Goal: Task Accomplishment & Management: Complete application form

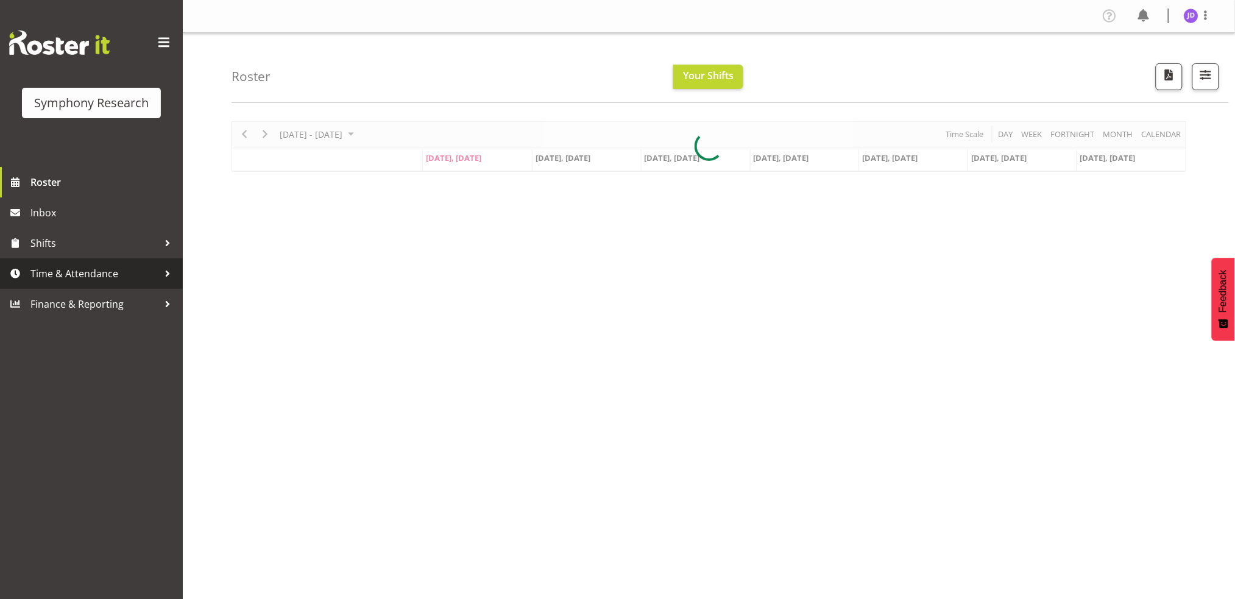
click at [94, 272] on span "Time & Attendance" at bounding box center [94, 273] width 128 height 18
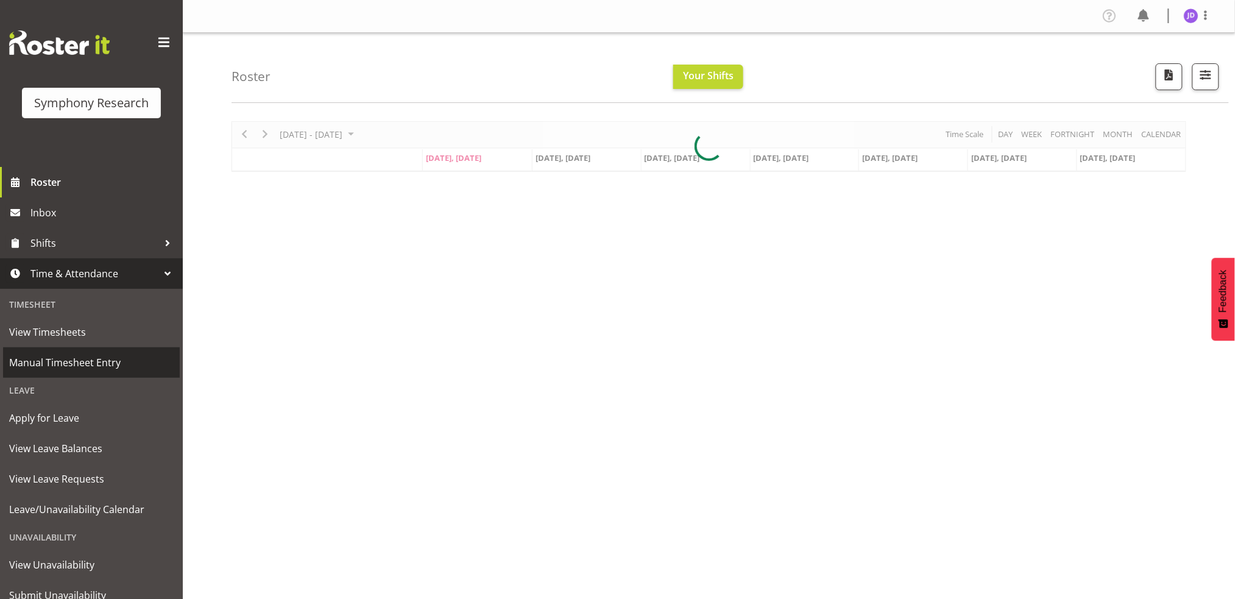
click at [96, 365] on span "Manual Timesheet Entry" at bounding box center [91, 362] width 165 height 18
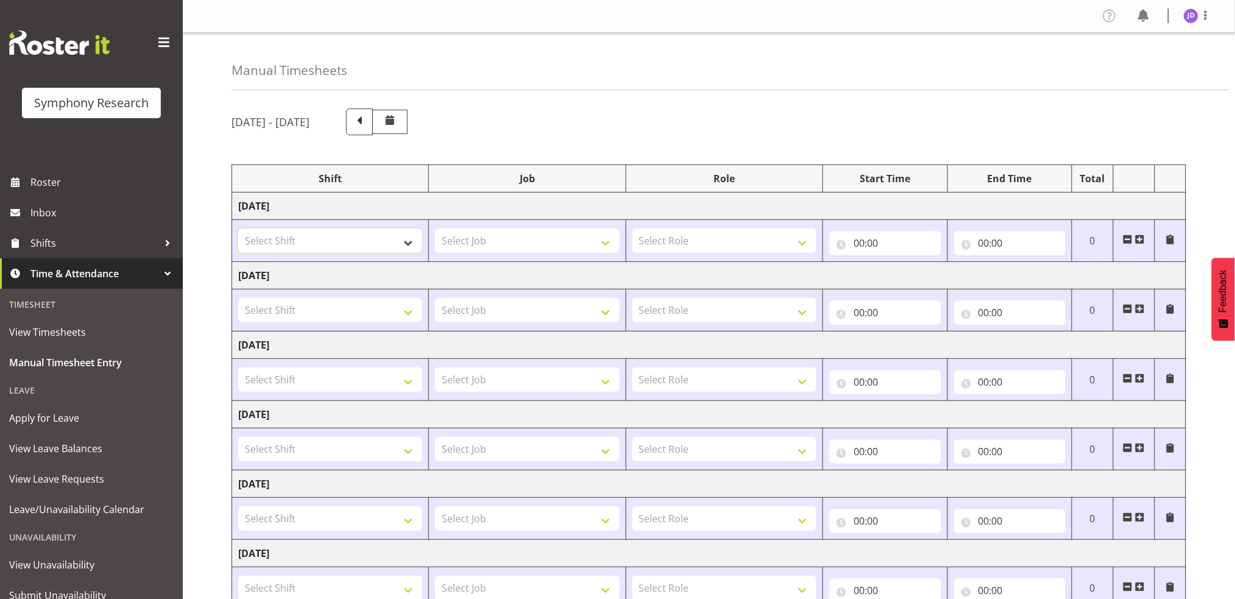
click at [409, 242] on select "Select Shift !!Project Briefing (Job to be assigned) !!Weekend Residential (Ros…" at bounding box center [330, 240] width 184 height 24
select select "1605"
click at [238, 228] on select "Select Shift !!Project Briefing (Job to be assigned) !!Weekend Residential (Ros…" at bounding box center [330, 240] width 184 height 24
click at [607, 245] on select "Select Job 550060 IF Admin 553492 World Poll Aus Wave 2 Main 2025 553493 World …" at bounding box center [527, 240] width 184 height 24
select select "10242"
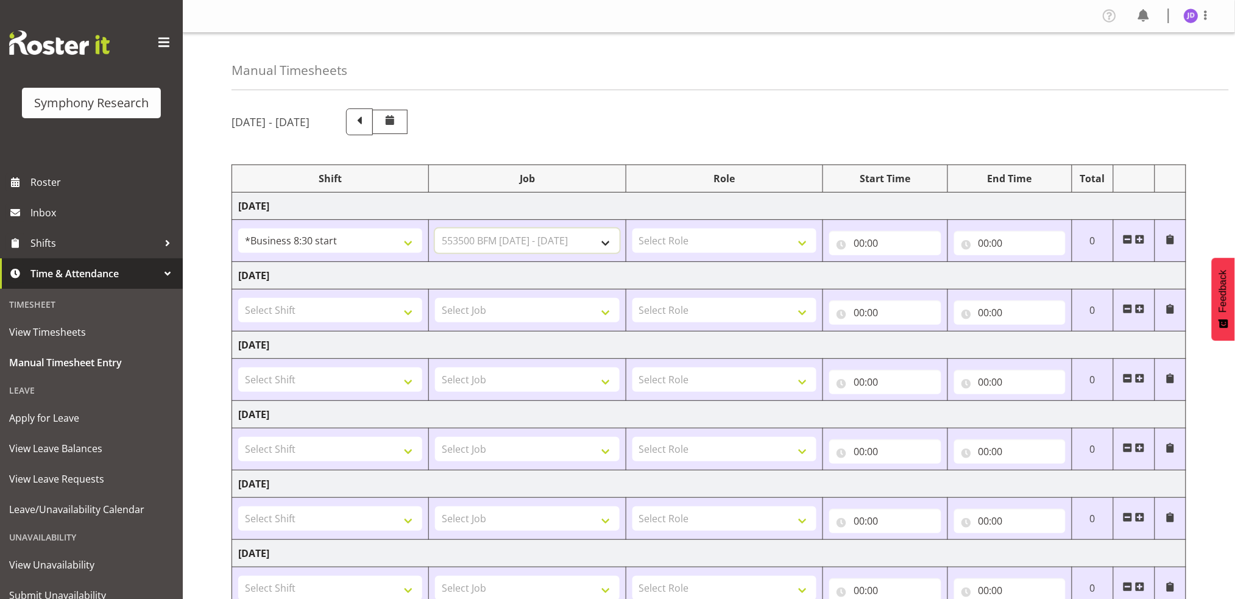
click at [435, 228] on select "Select Job 550060 IF Admin 553492 World Poll Aus Wave 2 Main 2025 553493 World …" at bounding box center [527, 240] width 184 height 24
click at [804, 244] on select "Select Role Briefing Interviewing" at bounding box center [724, 240] width 184 height 24
select select "297"
click at [632, 228] on select "Select Role Briefing Interviewing" at bounding box center [724, 240] width 184 height 24
click at [861, 241] on input "00:00" at bounding box center [884, 243] width 111 height 24
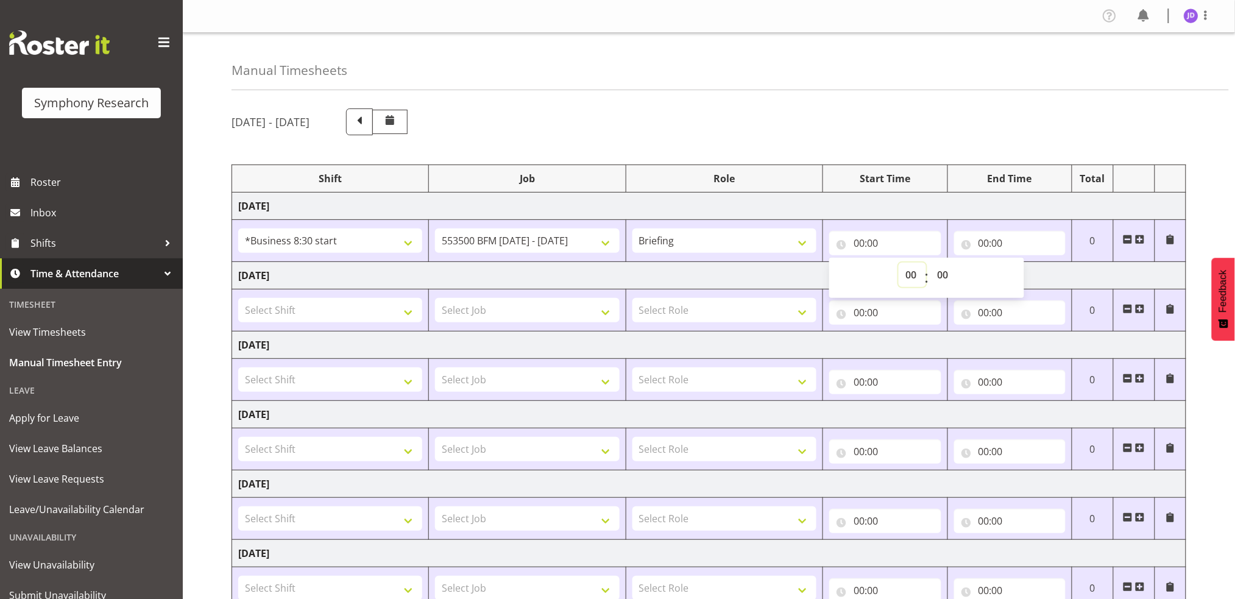
click at [905, 273] on select "00 01 02 03 04 05 06 07 08 09 10 11 12 13 14 15 16 17 18 19 20 21 22 23" at bounding box center [912, 275] width 27 height 24
select select "8"
click at [899, 263] on select "00 01 02 03 04 05 06 07 08 09 10 11 12 13 14 15 16 17 18 19 20 21 22 23" at bounding box center [912, 275] width 27 height 24
type input "08:00"
click at [942, 275] on select "00 01 02 03 04 05 06 07 08 09 10 11 12 13 14 15 16 17 18 19 20 21 22 23 24 25 2…" at bounding box center [943, 275] width 27 height 24
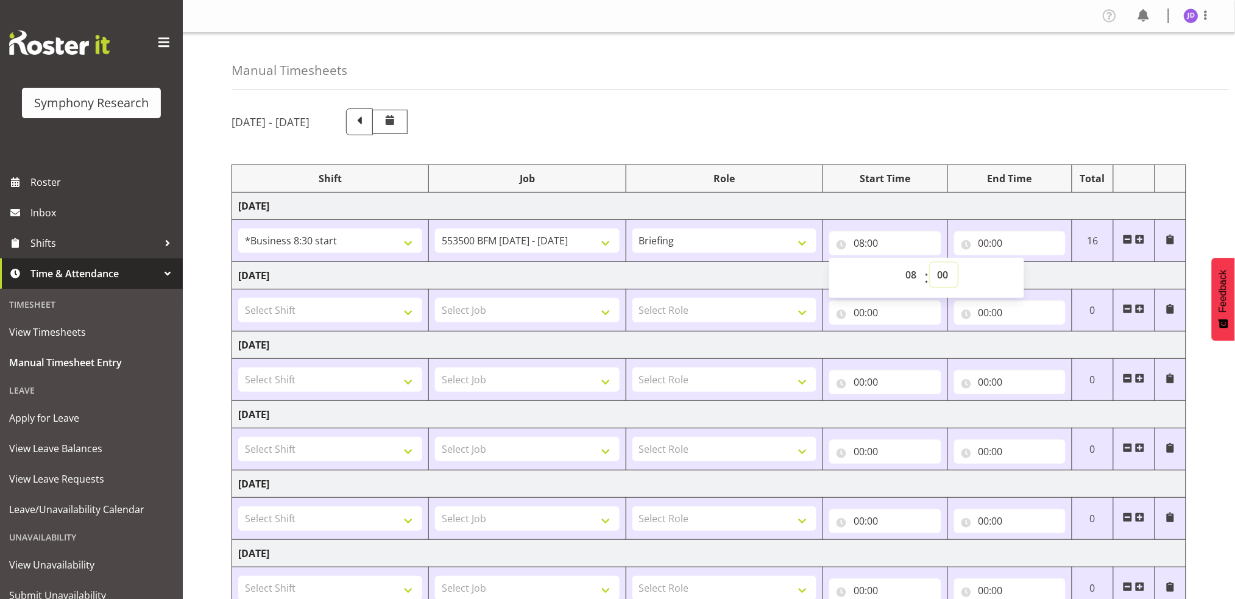
select select "27"
click at [930, 263] on select "00 01 02 03 04 05 06 07 08 09 10 11 12 13 14 15 16 17 18 19 20 21 22 23 24 25 2…" at bounding box center [943, 275] width 27 height 24
type input "08:27"
click at [985, 242] on input "00:00" at bounding box center [1009, 243] width 111 height 24
click at [1035, 272] on select "00 01 02 03 04 05 06 07 08 09 10 11 12 13 14 15 16 17 18 19 20 21 22 23" at bounding box center [1037, 275] width 27 height 24
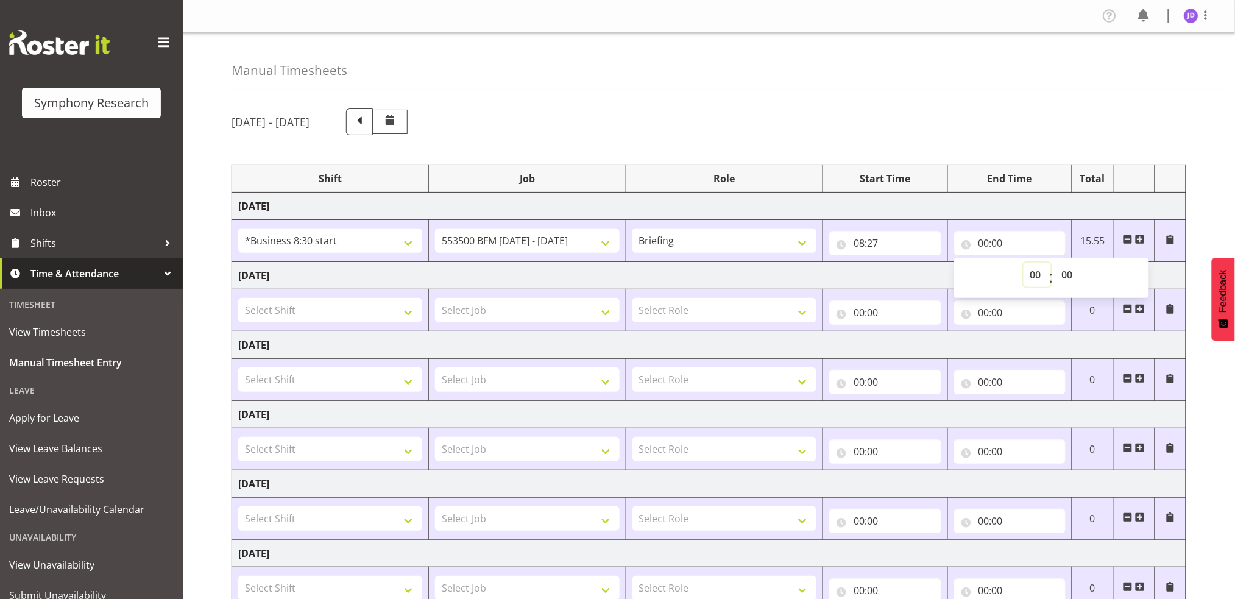
select select "8"
click at [1024, 263] on select "00 01 02 03 04 05 06 07 08 09 10 11 12 13 14 15 16 17 18 19 20 21 22 23" at bounding box center [1037, 275] width 27 height 24
type input "08:00"
click at [1070, 274] on select "00 01 02 03 04 05 06 07 08 09 10 11 12 13 14 15 16 17 18 19 20 21 22 23 24 25 2…" at bounding box center [1068, 275] width 27 height 24
select select "34"
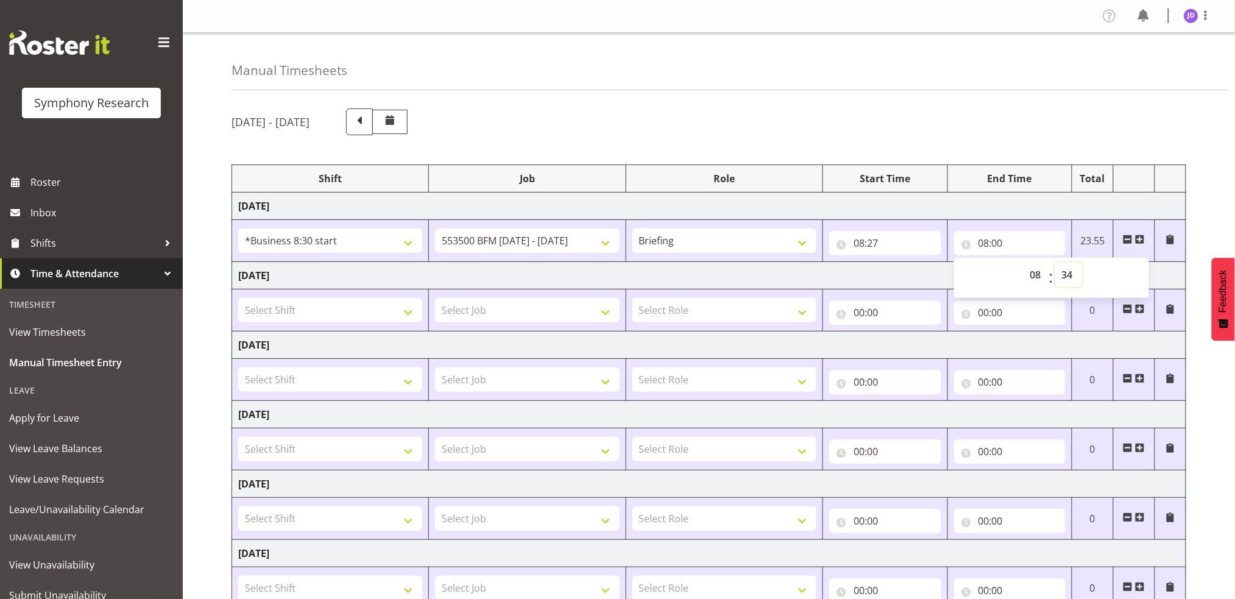
click at [1055, 263] on select "00 01 02 03 04 05 06 07 08 09 10 11 12 13 14 15 16 17 18 19 20 21 22 23 24 25 2…" at bounding box center [1068, 275] width 27 height 24
type input "08:34"
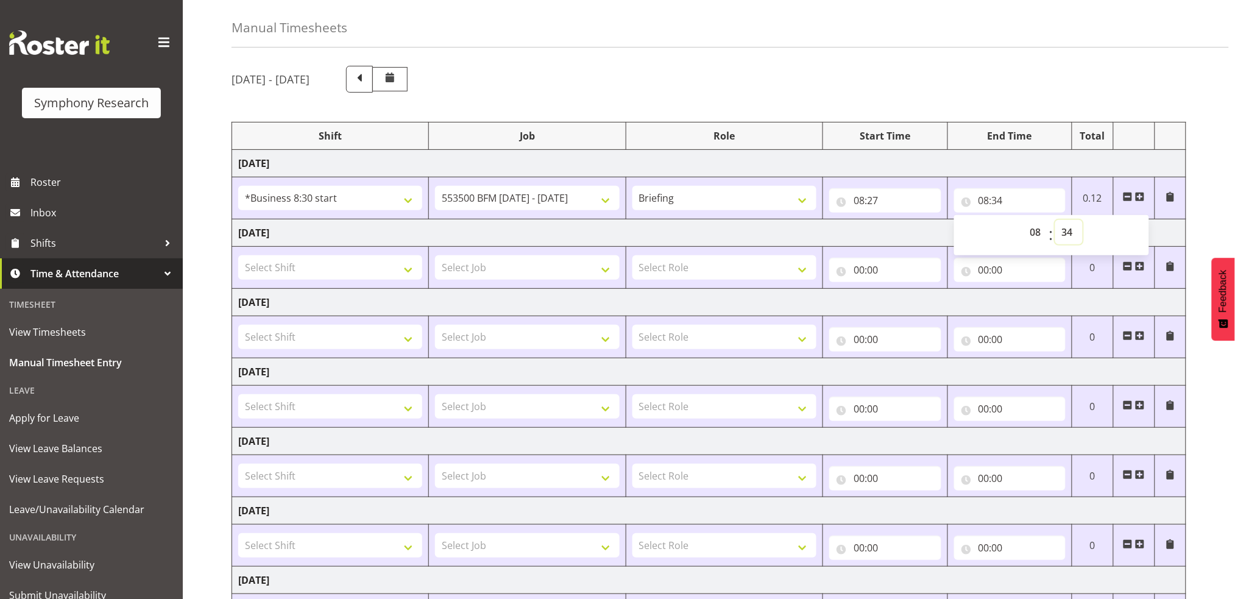
scroll to position [160, 0]
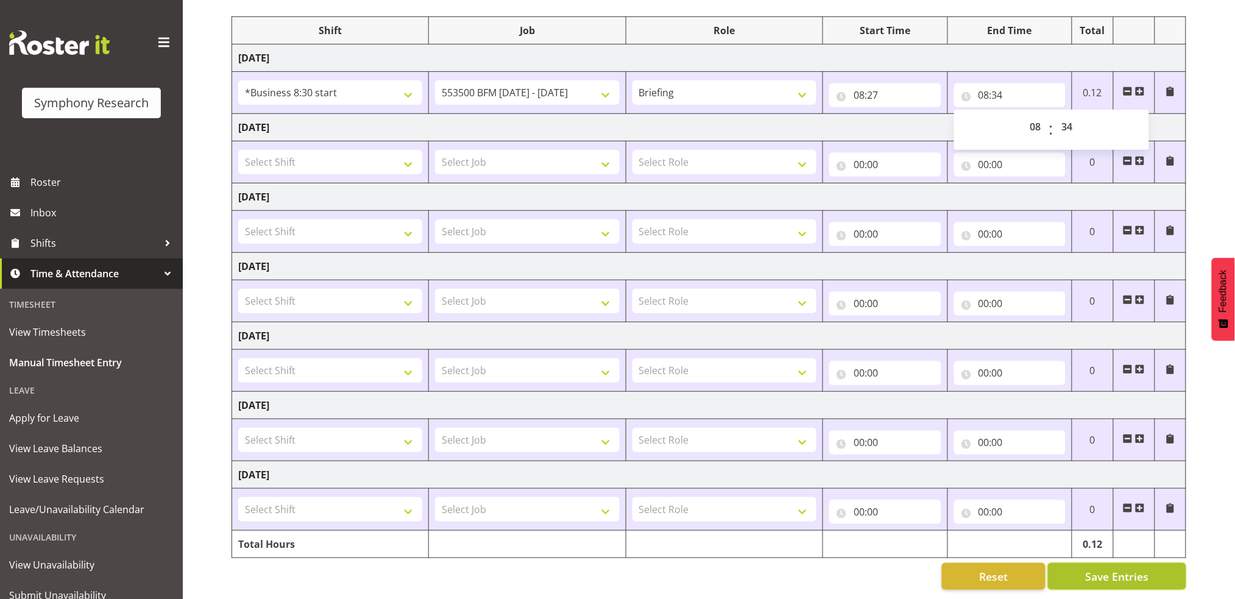
click at [1133, 569] on span "Save Entries" at bounding box center [1116, 576] width 63 height 16
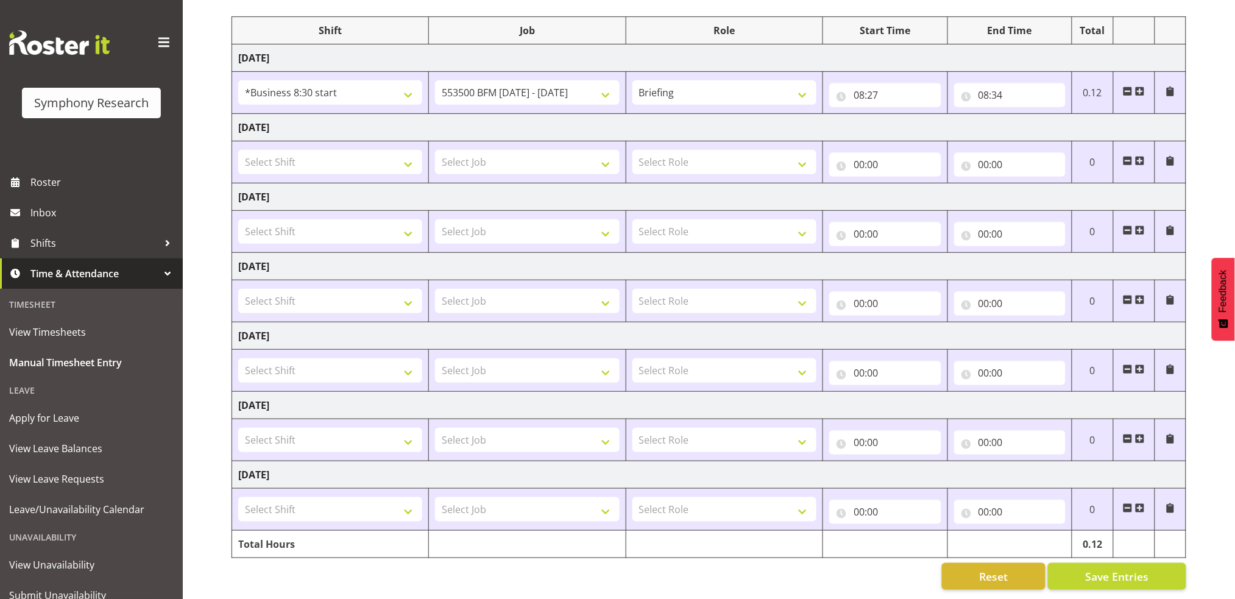
click at [1141, 87] on span at bounding box center [1140, 92] width 10 height 10
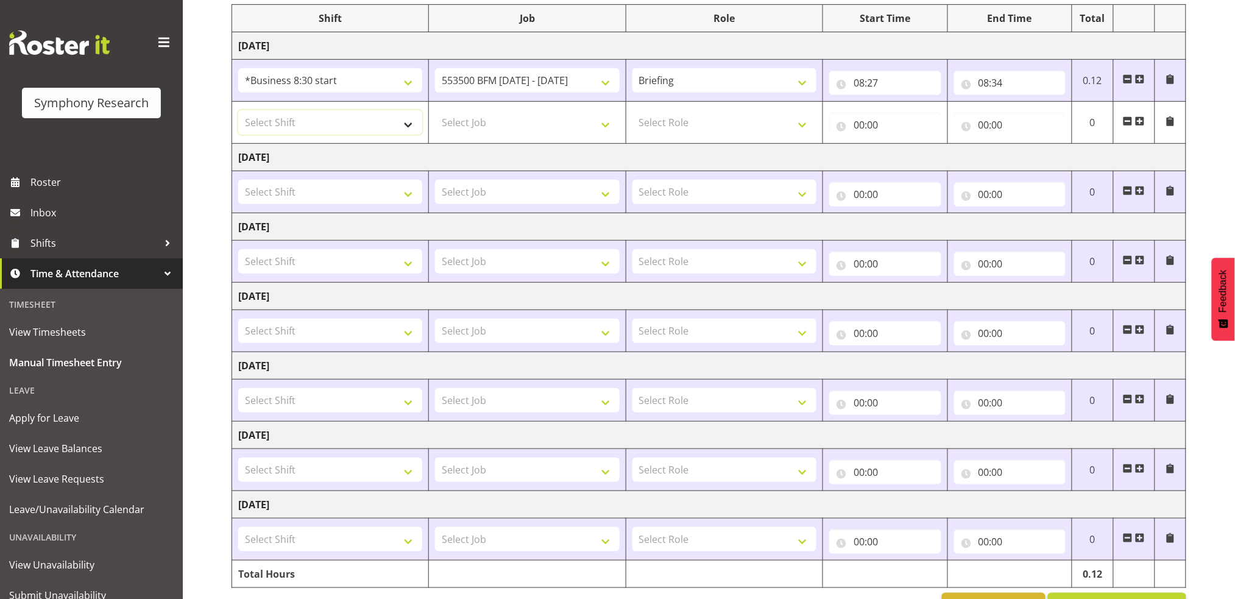
click at [406, 126] on select "Select Shift !!Project Briefing (Job to be assigned) !!Weekend Residential (Ros…" at bounding box center [330, 122] width 184 height 24
select select "1605"
click at [238, 110] on select "Select Shift !!Project Briefing (Job to be assigned) !!Weekend Residential (Ros…" at bounding box center [330, 122] width 184 height 24
click at [608, 124] on select "Select Job 550060 IF Admin 553492 World Poll Aus Wave 2 Main 2025 553493 World …" at bounding box center [527, 122] width 184 height 24
select select "10242"
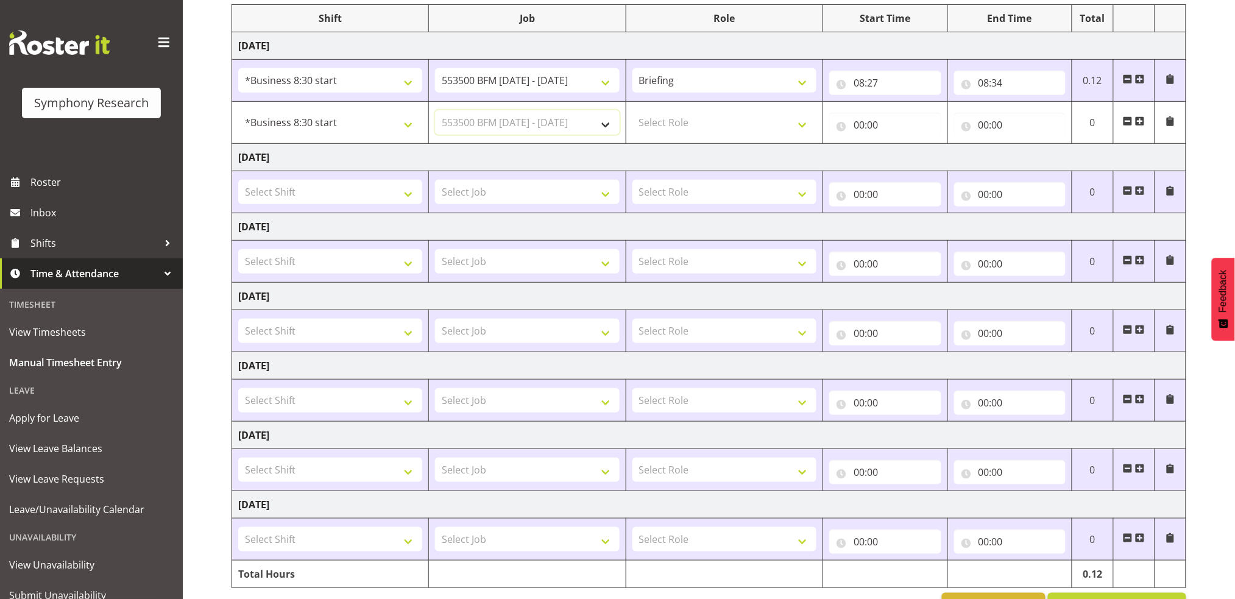
click at [435, 110] on select "Select Job 550060 IF Admin 553492 World Poll Aus Wave 2 Main 2025 553493 World …" at bounding box center [527, 122] width 184 height 24
click at [804, 127] on select "Select Role Briefing Interviewing" at bounding box center [724, 122] width 184 height 24
select select "47"
click at [632, 110] on select "Select Role Briefing Interviewing" at bounding box center [724, 122] width 184 height 24
drag, startPoint x: 858, startPoint y: 125, endPoint x: 880, endPoint y: 131, distance: 22.2
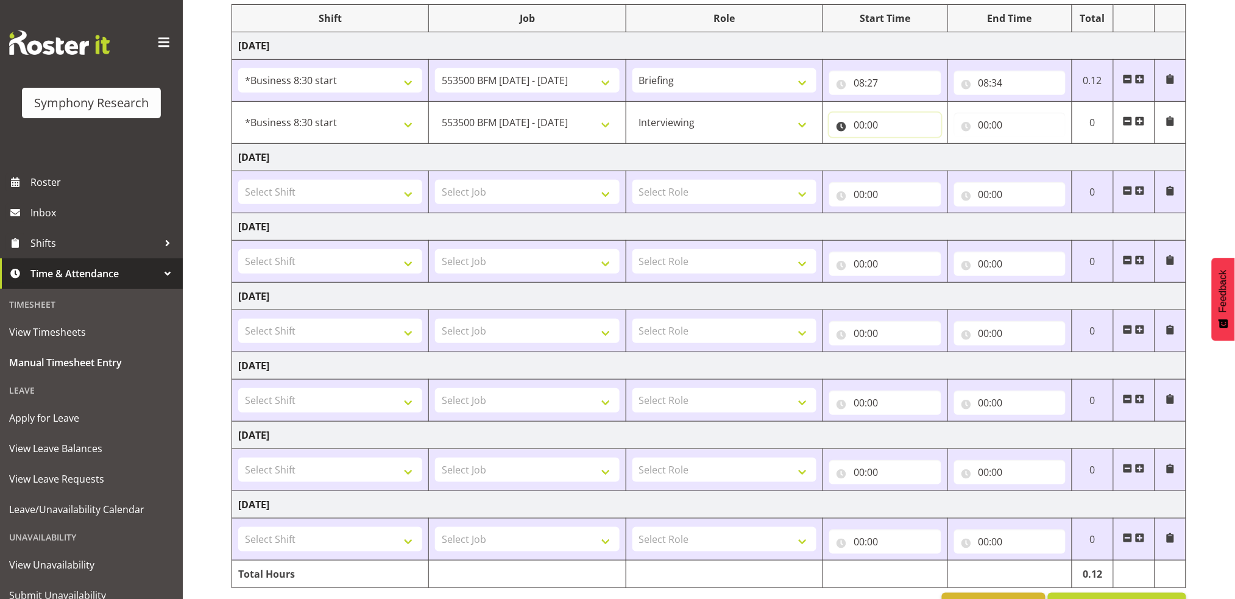
click at [860, 125] on input "00:00" at bounding box center [884, 125] width 111 height 24
click at [910, 155] on select "00 01 02 03 04 05 06 07 08 09 10 11 12 13 14 15 16 17 18 19 20 21 22 23" at bounding box center [912, 156] width 27 height 24
select select "8"
click at [899, 144] on select "00 01 02 03 04 05 06 07 08 09 10 11 12 13 14 15 16 17 18 19 20 21 22 23" at bounding box center [912, 156] width 27 height 24
type input "08:00"
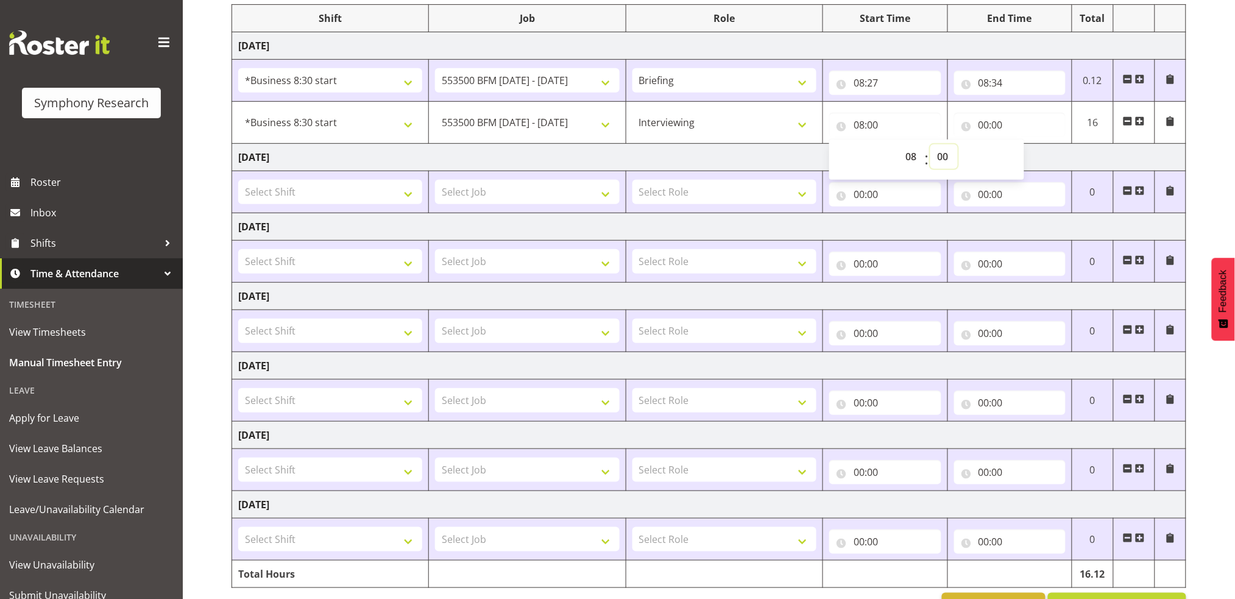
click at [943, 154] on select "00 01 02 03 04 05 06 07 08 09 10 11 12 13 14 15 16 17 18 19 20 21 22 23 24 25 2…" at bounding box center [943, 156] width 27 height 24
select select "34"
click at [930, 144] on select "00 01 02 03 04 05 06 07 08 09 10 11 12 13 14 15 16 17 18 19 20 21 22 23 24 25 2…" at bounding box center [943, 156] width 27 height 24
type input "08:34"
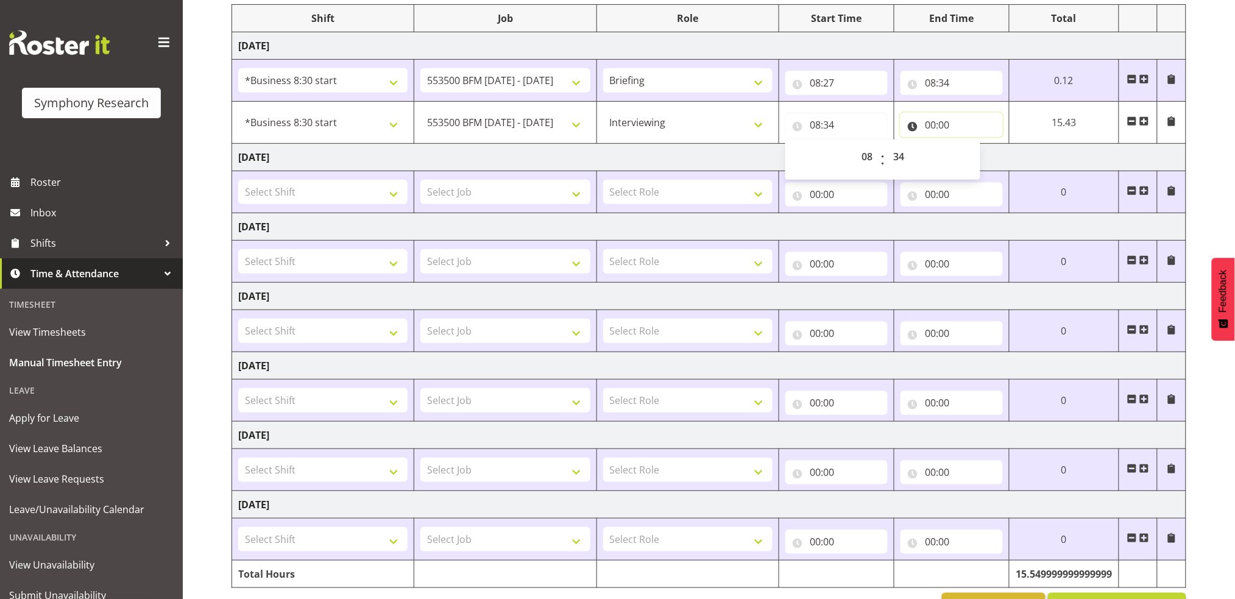
click at [933, 127] on input "00:00" at bounding box center [952, 125] width 102 height 24
click at [980, 156] on select "00 01 02 03 04 05 06 07 08 09 10 11 12 13 14 15 16 17 18 19 20 21 22 23" at bounding box center [983, 156] width 27 height 24
select select "12"
click at [970, 144] on select "00 01 02 03 04 05 06 07 08 09 10 11 12 13 14 15 16 17 18 19 20 21 22 23" at bounding box center [983, 156] width 27 height 24
type input "12:00"
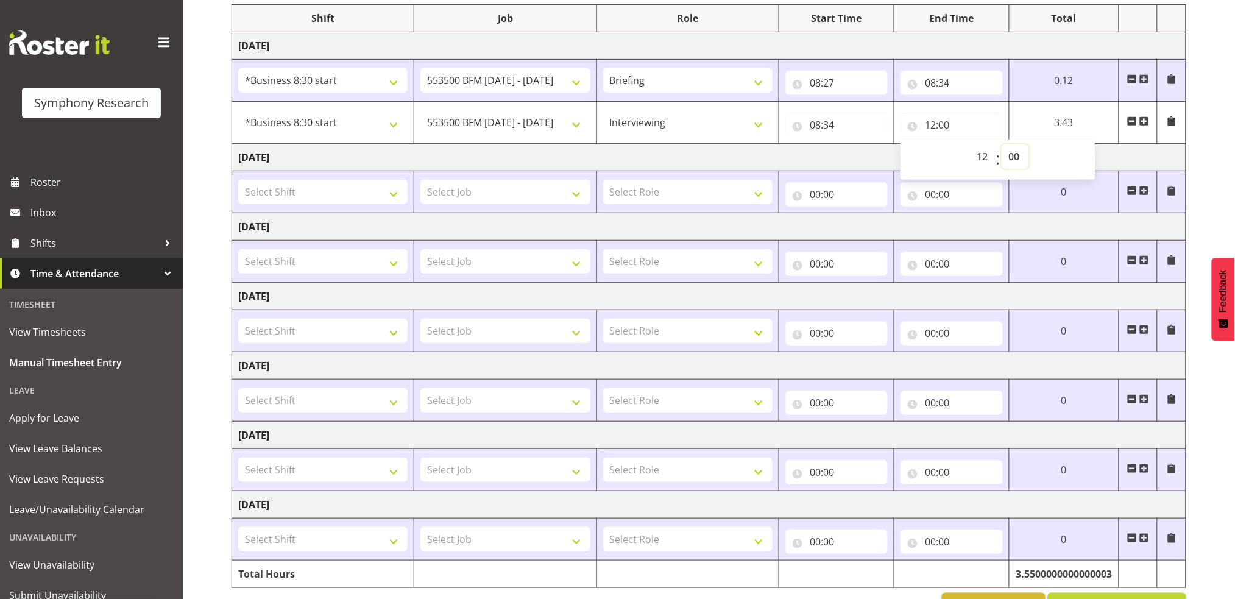
click at [1015, 156] on select "00 01 02 03 04 05 06 07 08 09 10 11 12 13 14 15 16 17 18 19 20 21 22 23 24 25 2…" at bounding box center [1015, 156] width 27 height 24
select select "30"
click at [1029, 144] on select "00 01 02 03 04 05 06 07 08 09 10 11 12 13 14 15 16 17 18 19 20 21 22 23 24 25 2…" at bounding box center [1015, 156] width 27 height 24
type input "12:30"
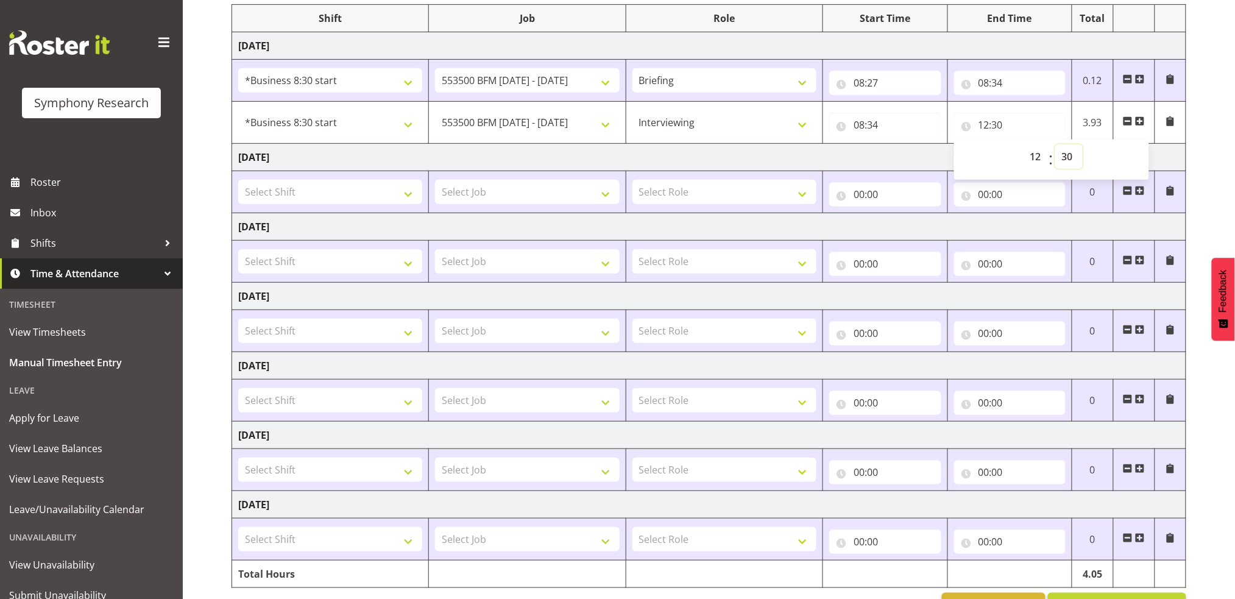
scroll to position [202, 0]
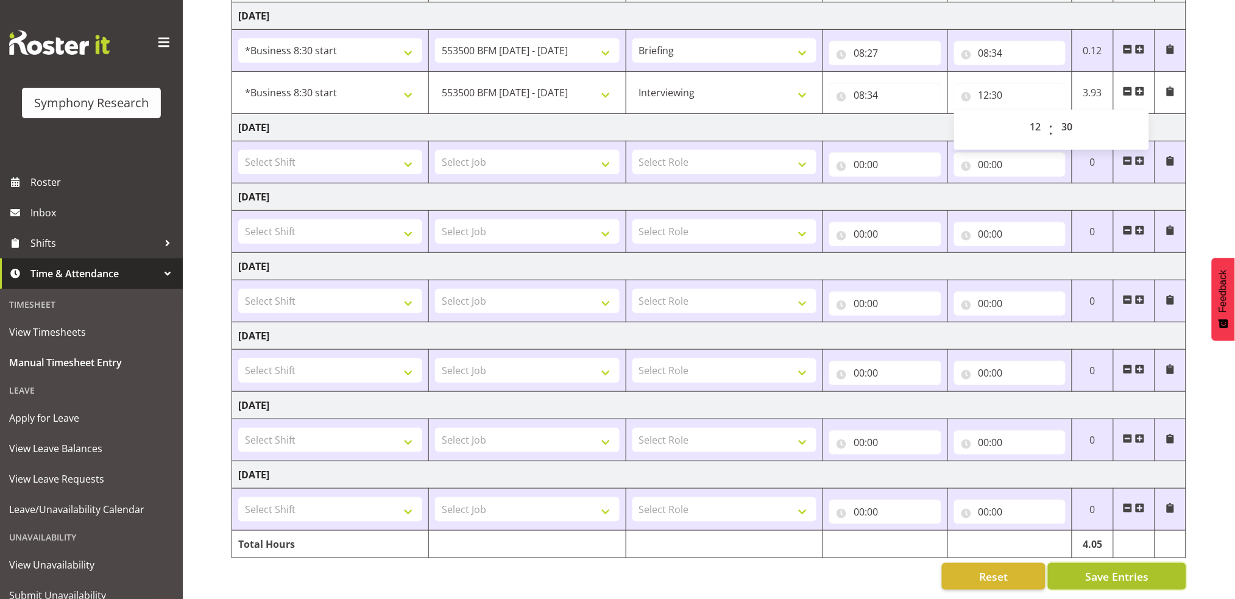
click at [1124, 568] on span "Save Entries" at bounding box center [1116, 576] width 63 height 16
select select "47"
type input "08:34"
type input "12:30"
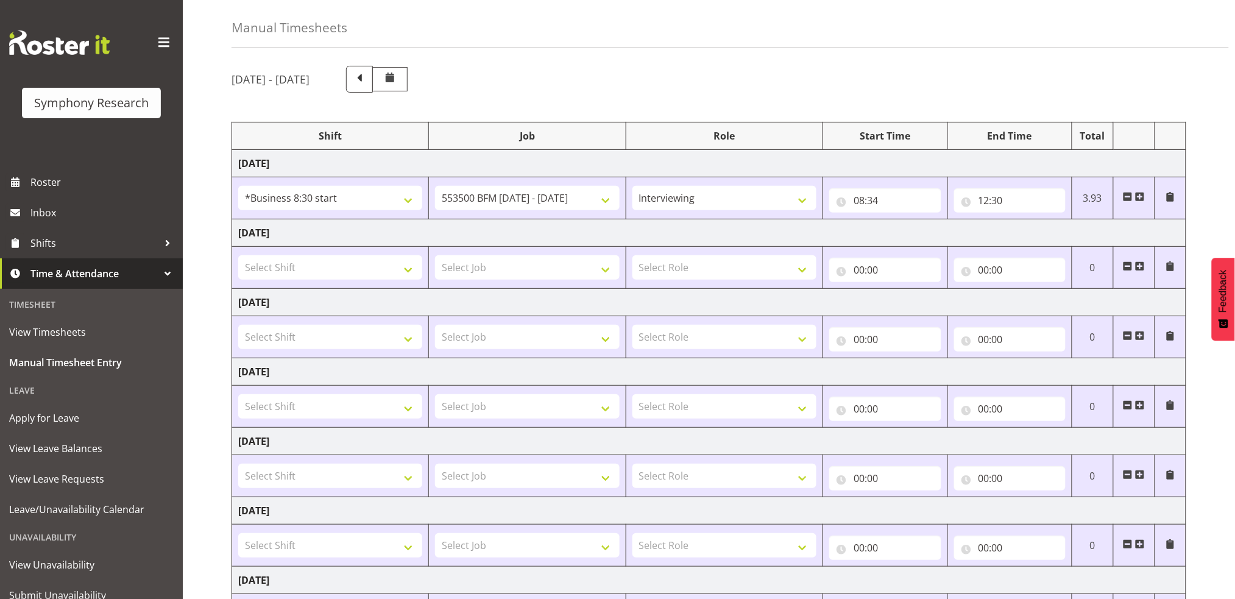
scroll to position [0, 0]
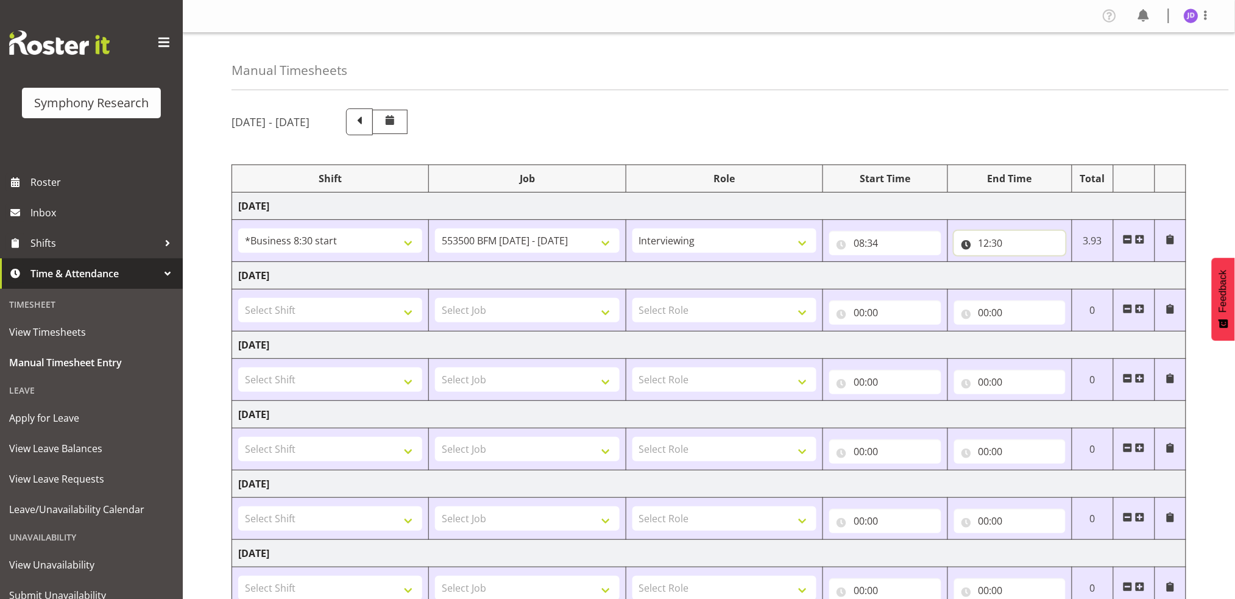
click at [1011, 246] on input "12:30" at bounding box center [1009, 243] width 111 height 24
click at [895, 242] on input "08:34" at bounding box center [884, 243] width 111 height 24
click at [1128, 239] on span at bounding box center [1128, 240] width 10 height 10
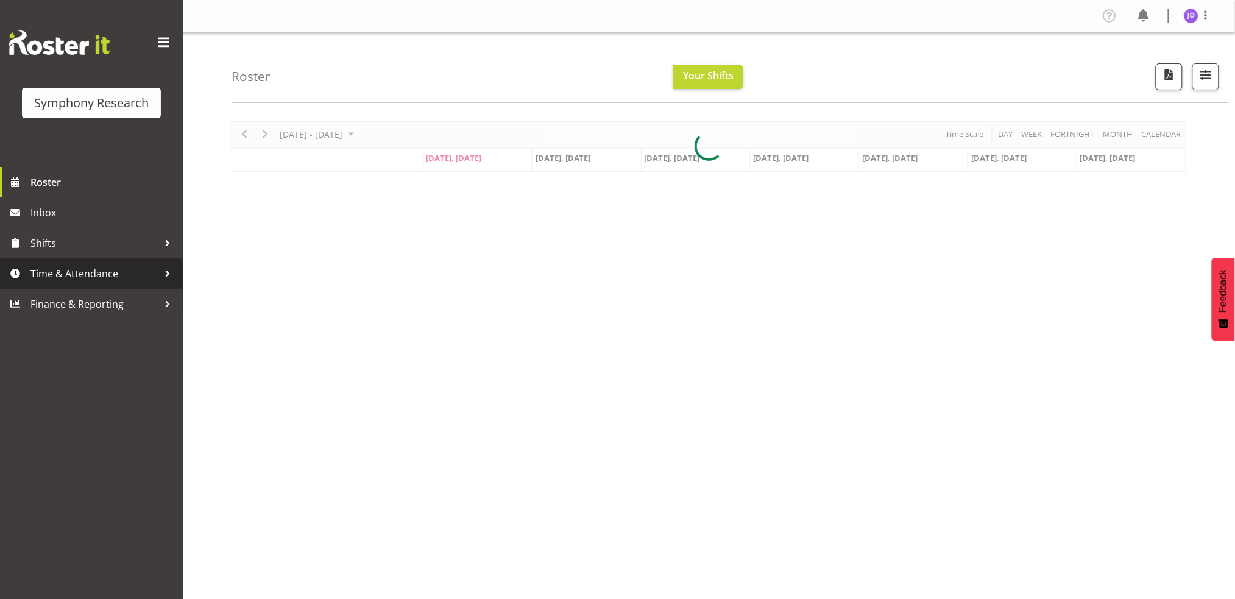
click at [95, 271] on span "Time & Attendance" at bounding box center [94, 273] width 128 height 18
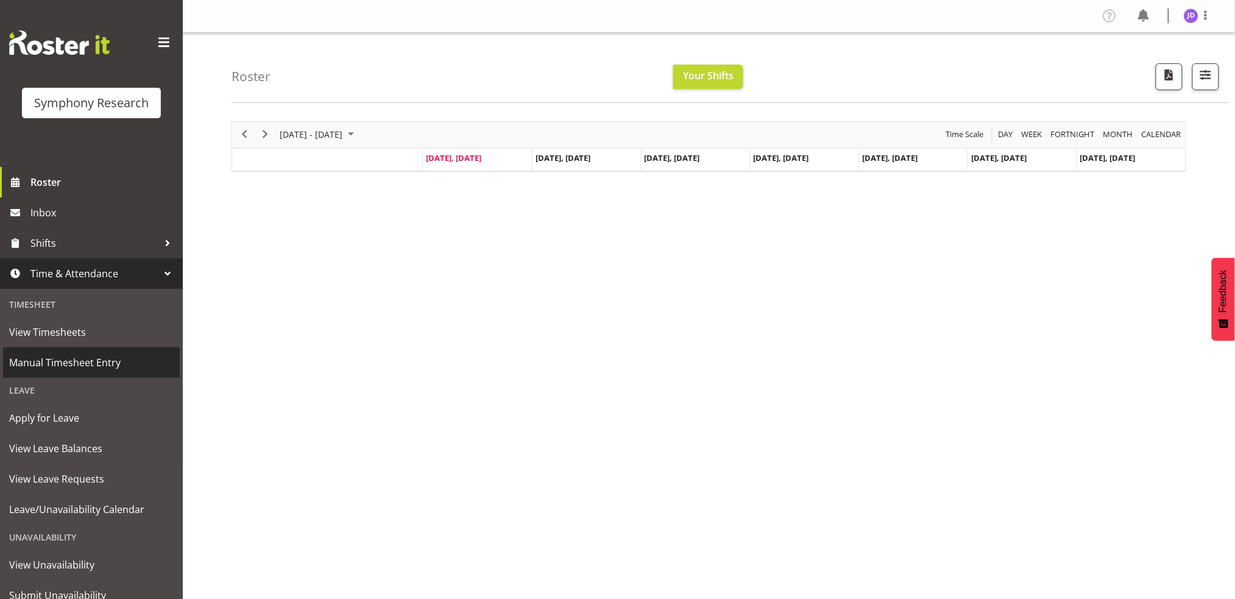
click at [107, 358] on span "Manual Timesheet Entry" at bounding box center [91, 362] width 165 height 18
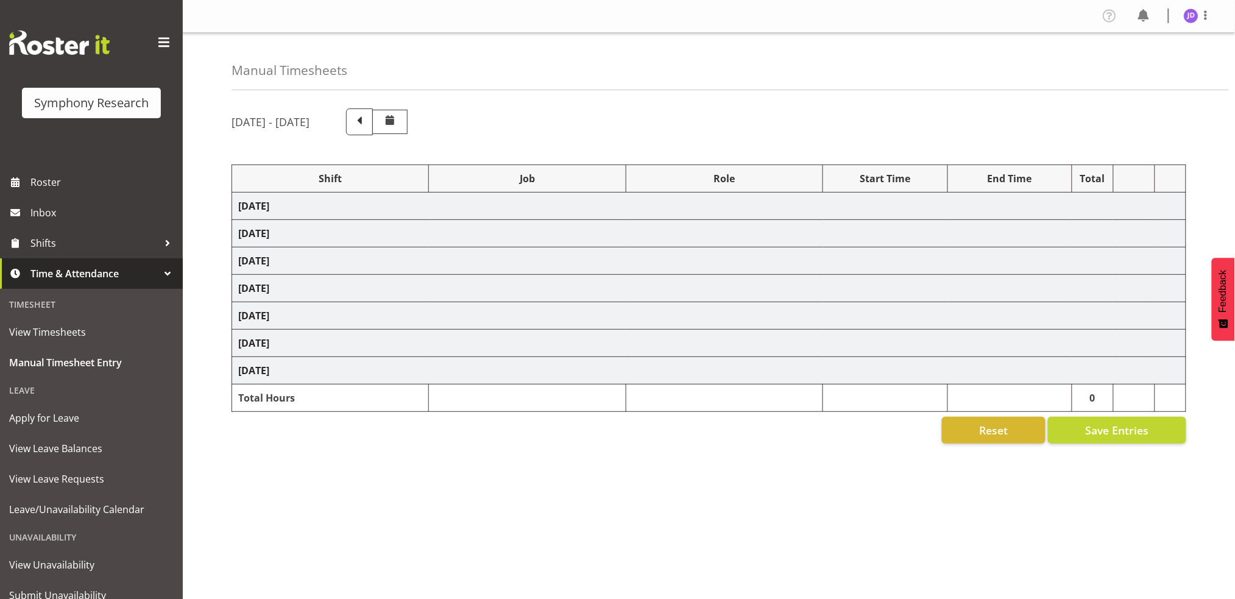
select select "1605"
select select "10242"
select select "47"
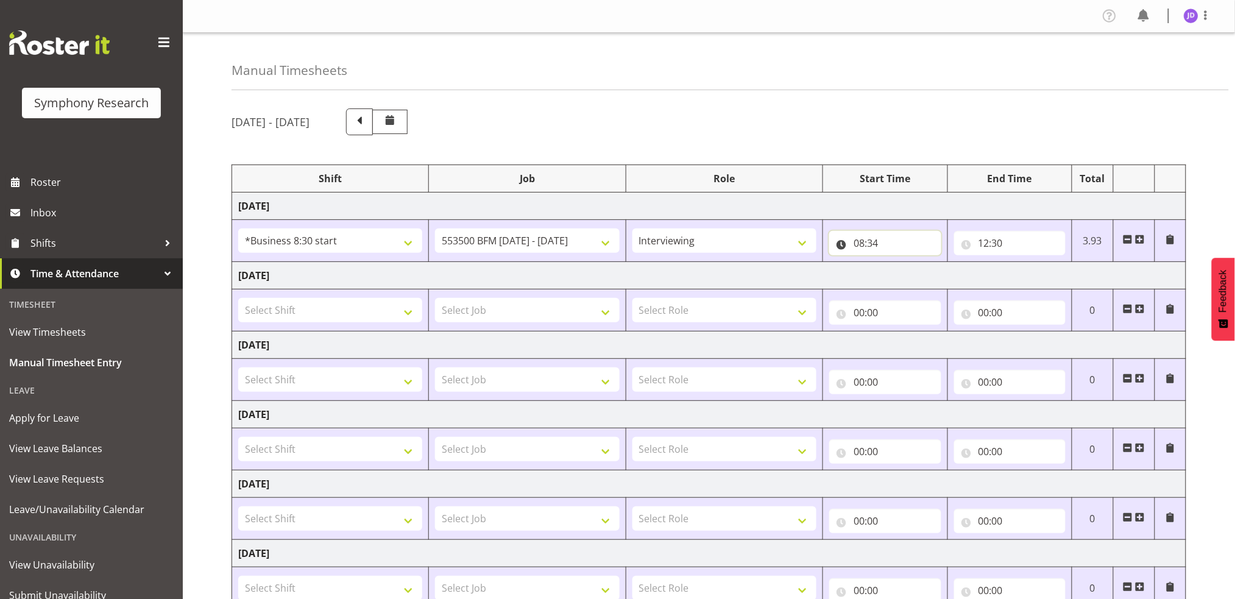
click at [887, 242] on input "08:34" at bounding box center [884, 243] width 111 height 24
click at [944, 276] on select "00 01 02 03 04 05 06 07 08 09 10 11 12 13 14 15 16 17 18 19 20 21 22 23 24 25 2…" at bounding box center [943, 275] width 27 height 24
select select "27"
click at [930, 263] on select "00 01 02 03 04 05 06 07 08 09 10 11 12 13 14 15 16 17 18 19 20 21 22 23 24 25 2…" at bounding box center [943, 275] width 27 height 24
type input "08:27"
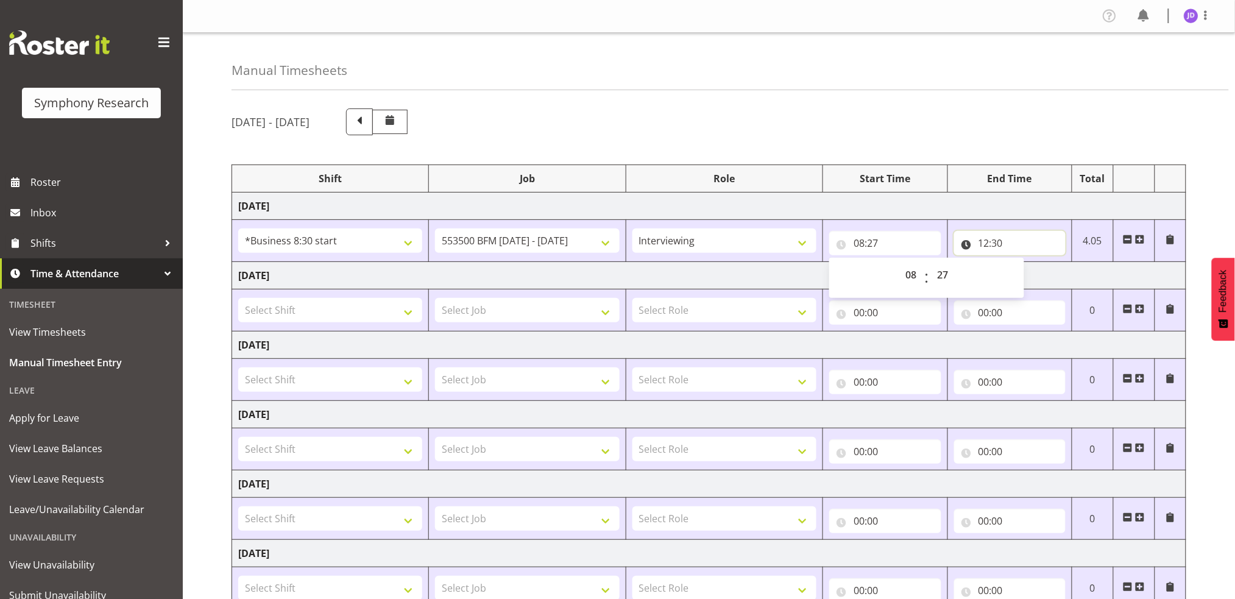
click at [987, 242] on input "12:30" at bounding box center [1009, 243] width 111 height 24
click at [1038, 274] on select "00 01 02 03 04 05 06 07 08 09 10 11 12 13 14 15 16 17 18 19 20 21 22 23" at bounding box center [1037, 275] width 27 height 24
select select "8"
click at [1024, 263] on select "00 01 02 03 04 05 06 07 08 09 10 11 12 13 14 15 16 17 18 19 20 21 22 23" at bounding box center [1037, 275] width 27 height 24
type input "08:30"
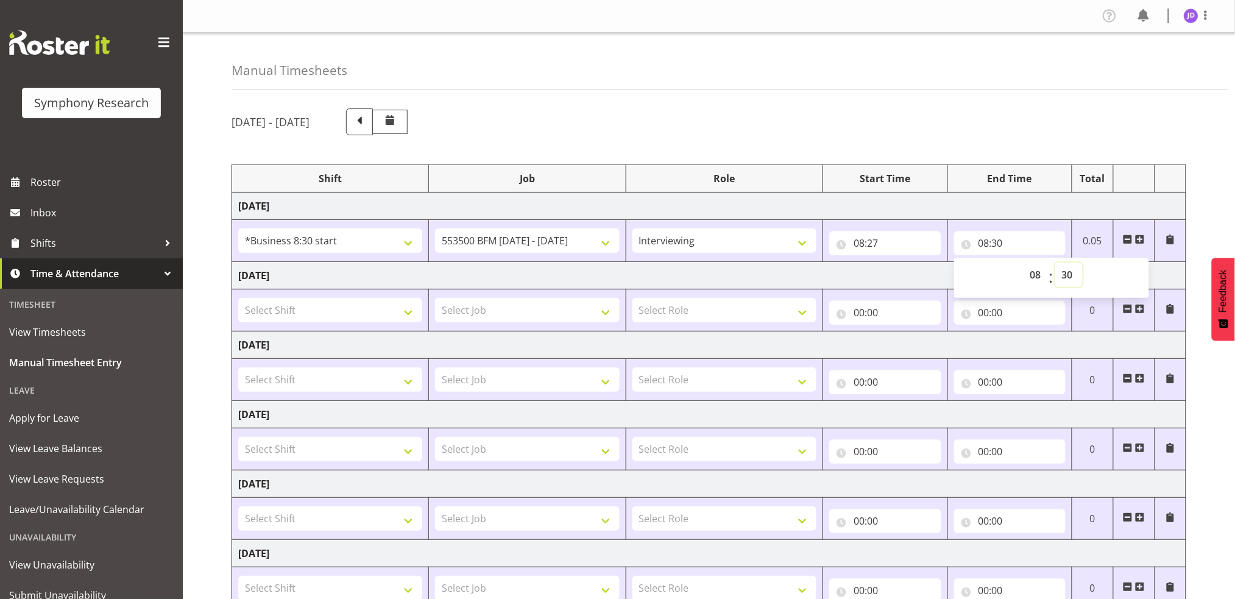
click at [1070, 274] on select "00 01 02 03 04 05 06 07 08 09 10 11 12 13 14 15 16 17 18 19 20 21 22 23 24 25 2…" at bounding box center [1068, 275] width 27 height 24
select select "34"
click at [1055, 263] on select "00 01 02 03 04 05 06 07 08 09 10 11 12 13 14 15 16 17 18 19 20 21 22 23 24 25 2…" at bounding box center [1068, 275] width 27 height 24
type input "08:34"
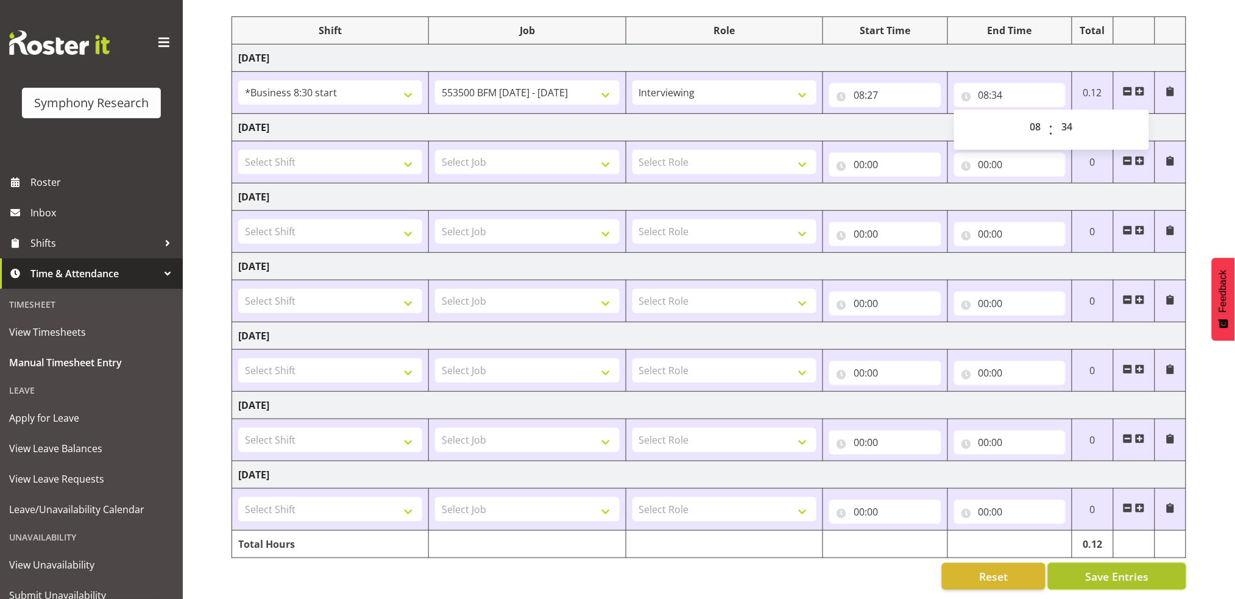
click at [1152, 568] on button "Save Entries" at bounding box center [1117, 576] width 138 height 27
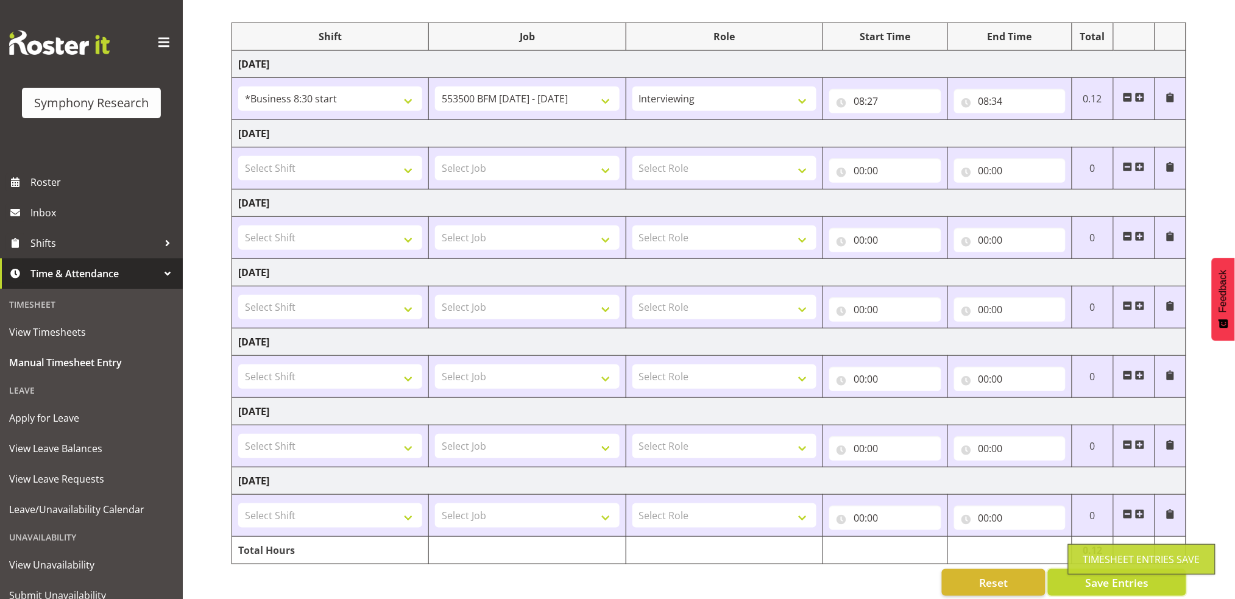
scroll to position [41, 0]
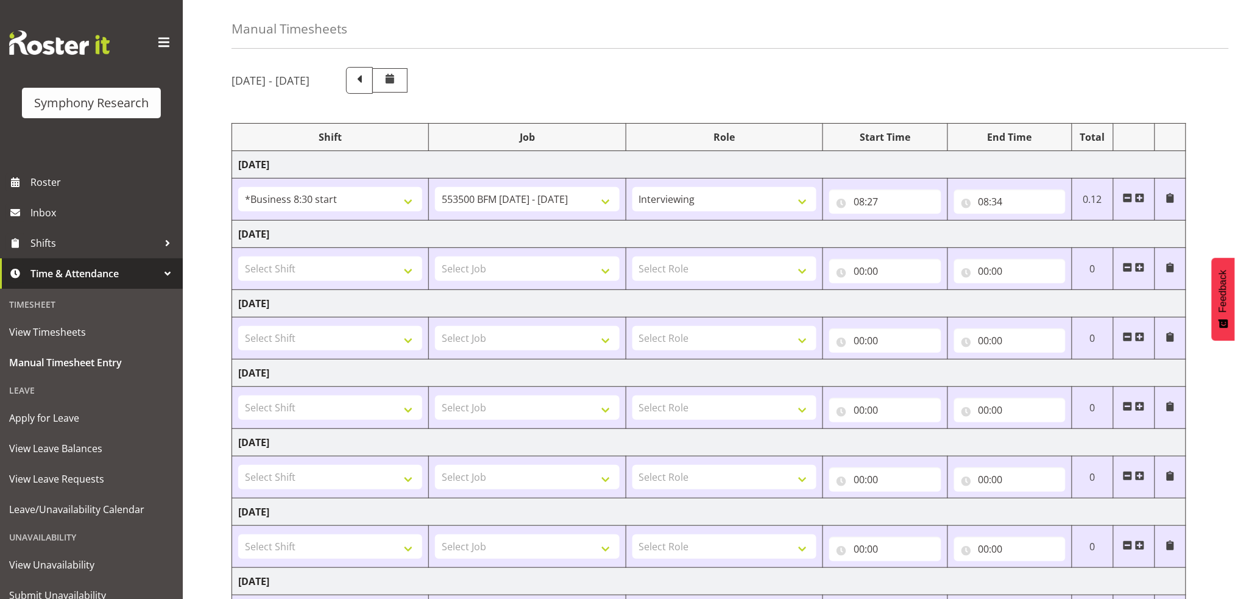
click at [1142, 197] on span at bounding box center [1140, 198] width 10 height 10
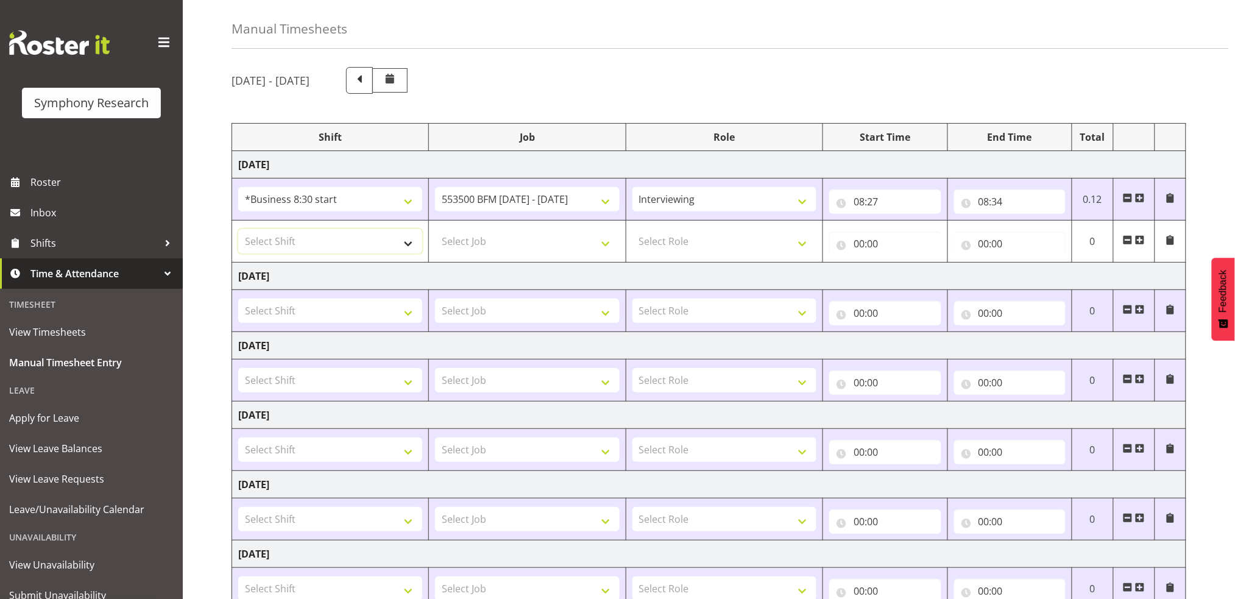
click at [407, 245] on select "Select Shift !!Project Briefing (Job to be assigned) !!Weekend Residential (Ros…" at bounding box center [330, 241] width 184 height 24
select select "1605"
click at [238, 229] on select "Select Shift !!Project Briefing (Job to be assigned) !!Weekend Residential (Ros…" at bounding box center [330, 241] width 184 height 24
click at [609, 248] on select "Select Job 550060 IF Admin 553492 World Poll Aus Wave 2 Main 2025 553493 World …" at bounding box center [527, 241] width 184 height 24
select select "10242"
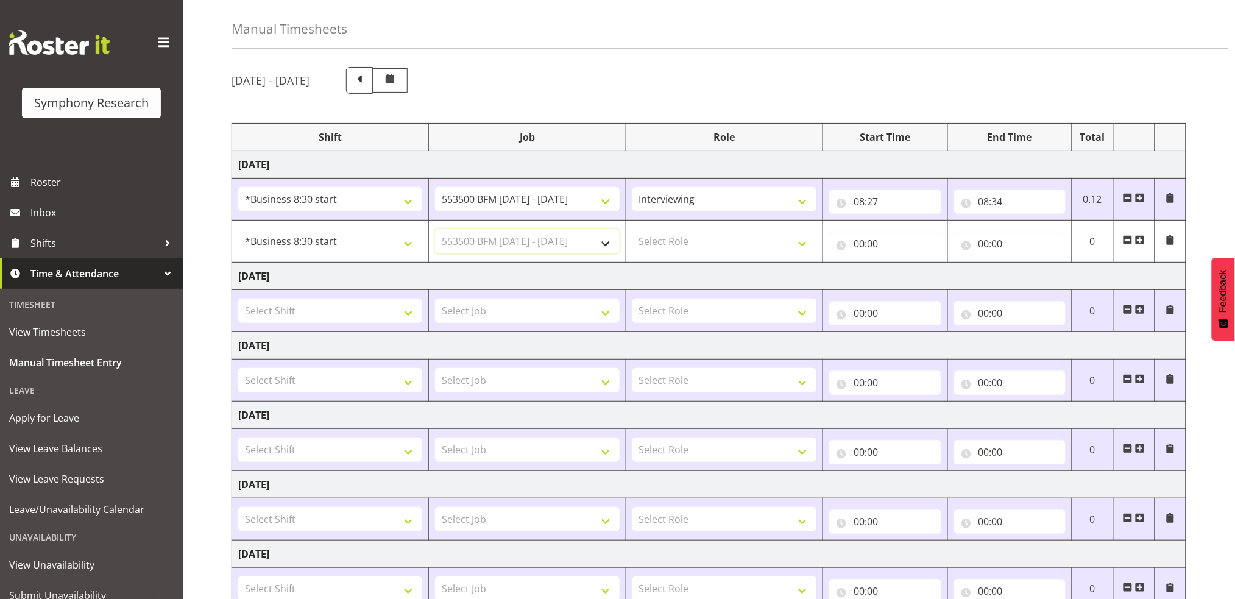
click at [435, 229] on select "Select Job 550060 IF Admin 553492 World Poll Aus Wave 2 Main 2025 553493 World …" at bounding box center [527, 241] width 184 height 24
click at [805, 247] on select "Select Role Briefing Interviewing" at bounding box center [724, 241] width 184 height 24
select select "47"
click at [632, 229] on select "Select Role Briefing Interviewing" at bounding box center [724, 241] width 184 height 24
click at [807, 201] on select "Briefing Interviewing" at bounding box center [724, 199] width 184 height 24
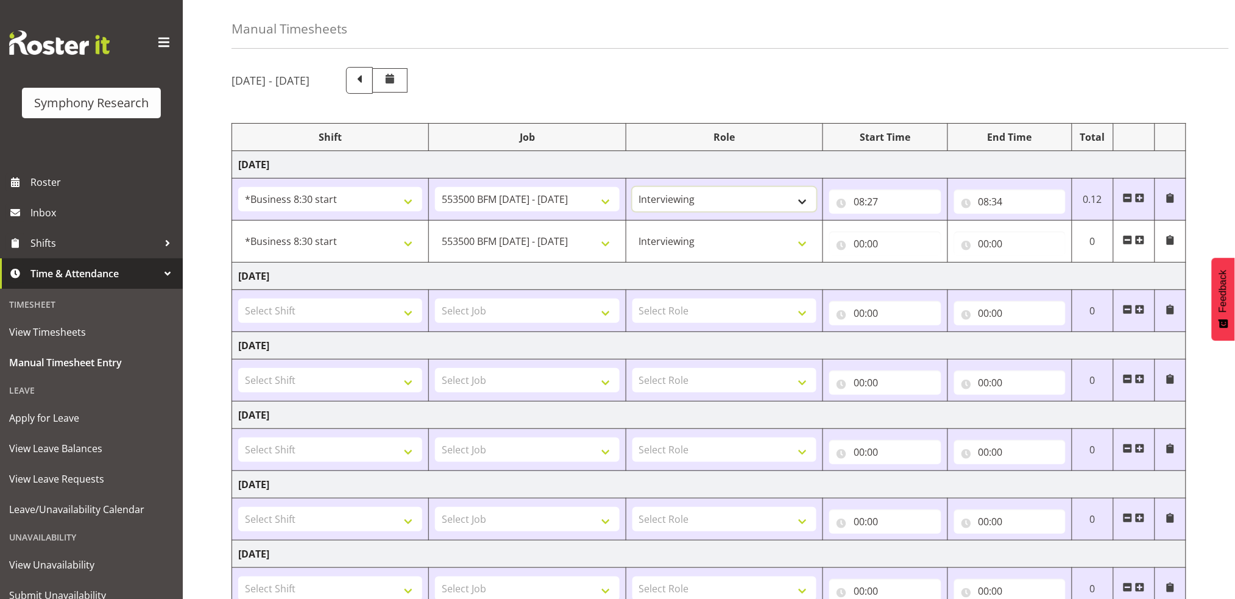
click at [632, 187] on select "Briefing Interviewing" at bounding box center [724, 199] width 184 height 24
click at [865, 242] on input "00:00" at bounding box center [884, 244] width 111 height 24
click at [908, 274] on select "00 01 02 03 04 05 06 07 08 09 10 11 12 13 14 15 16 17 18 19 20 21 22 23" at bounding box center [912, 275] width 27 height 24
select select "8"
click at [899, 263] on select "00 01 02 03 04 05 06 07 08 09 10 11 12 13 14 15 16 17 18 19 20 21 22 23" at bounding box center [912, 275] width 27 height 24
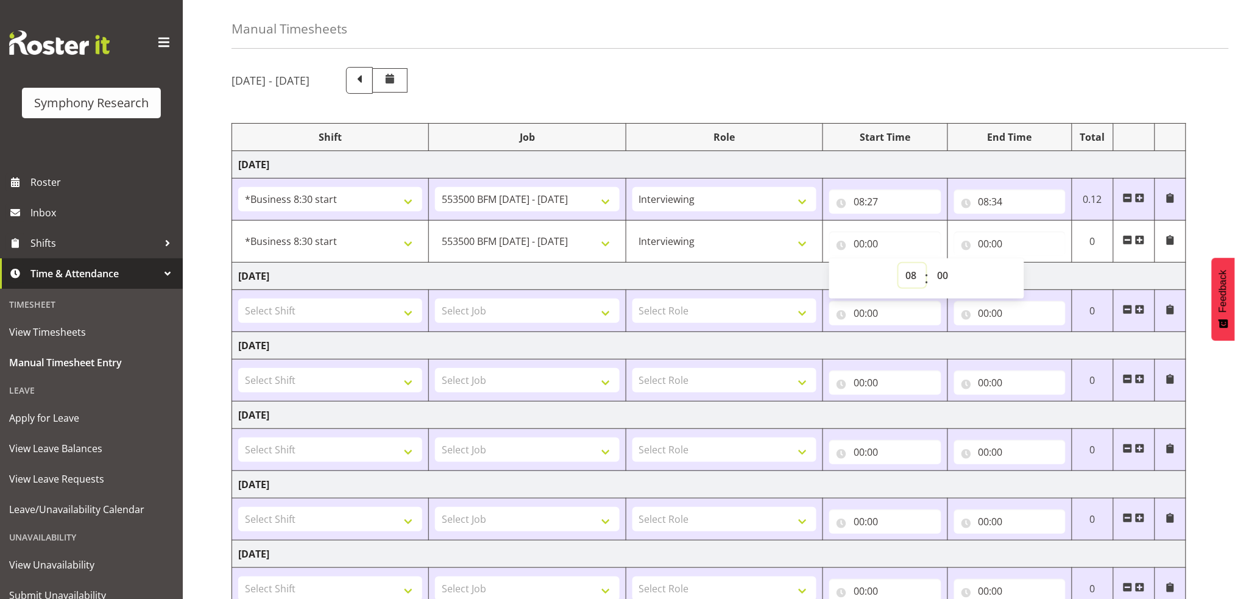
type input "08:00"
click at [943, 274] on select "00 01 02 03 04 05 06 07 08 09 10 11 12 13 14 15 16 17 18 19 20 21 22 23 24 25 2…" at bounding box center [943, 275] width 27 height 24
select select "34"
click at [930, 263] on select "00 01 02 03 04 05 06 07 08 09 10 11 12 13 14 15 16 17 18 19 20 21 22 23 24 25 2…" at bounding box center [943, 275] width 27 height 24
type input "08:34"
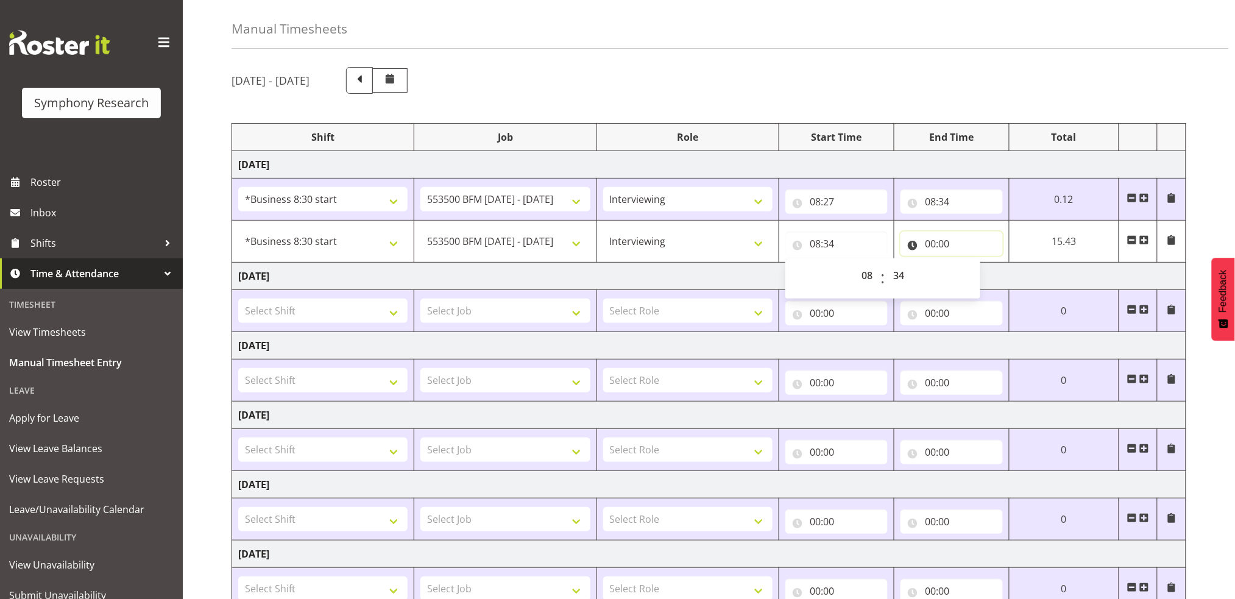
click at [932, 244] on input "00:00" at bounding box center [952, 244] width 102 height 24
click at [979, 274] on select "00 01 02 03 04 05 06 07 08 09 10 11 12 13 14 15 16 17 18 19 20 21 22 23" at bounding box center [983, 275] width 27 height 24
select select "12"
click at [970, 263] on select "00 01 02 03 04 05 06 07 08 09 10 11 12 13 14 15 16 17 18 19 20 21 22 23" at bounding box center [983, 275] width 27 height 24
type input "12:00"
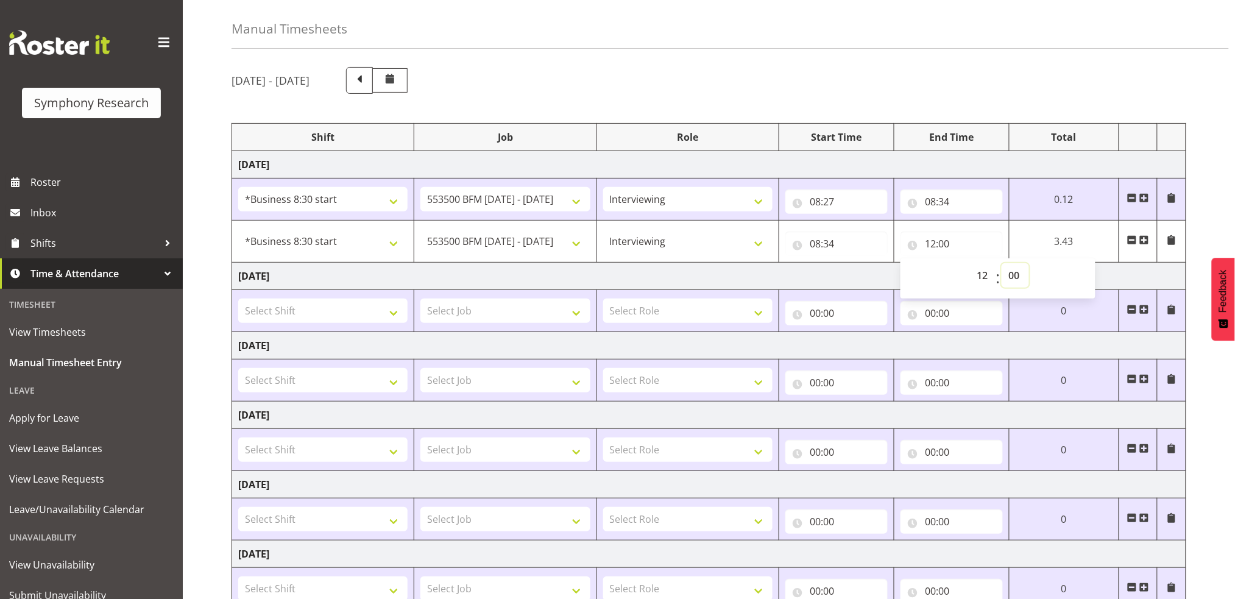
click at [1016, 275] on select "00 01 02 03 04 05 06 07 08 09 10 11 12 13 14 15 16 17 18 19 20 21 22 23 24 25 2…" at bounding box center [1015, 275] width 27 height 24
select select "30"
click at [1029, 263] on select "00 01 02 03 04 05 06 07 08 09 10 11 12 13 14 15 16 17 18 19 20 21 22 23 24 25 2…" at bounding box center [1015, 275] width 27 height 24
type input "12:30"
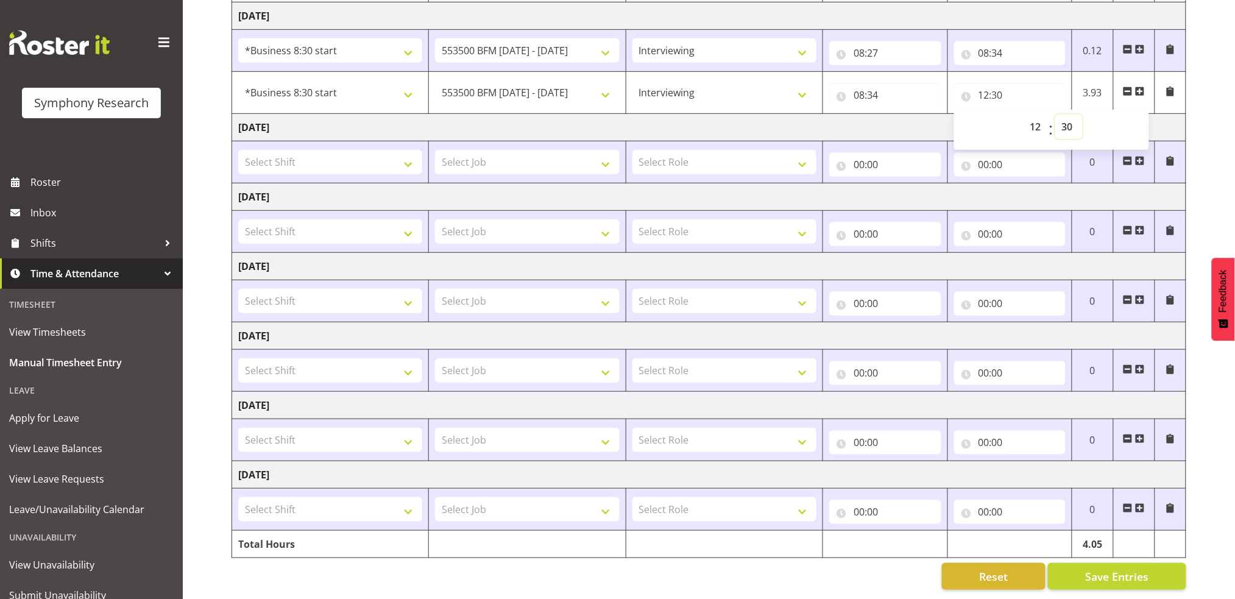
scroll to position [202, 0]
click at [1137, 568] on span "Save Entries" at bounding box center [1116, 576] width 63 height 16
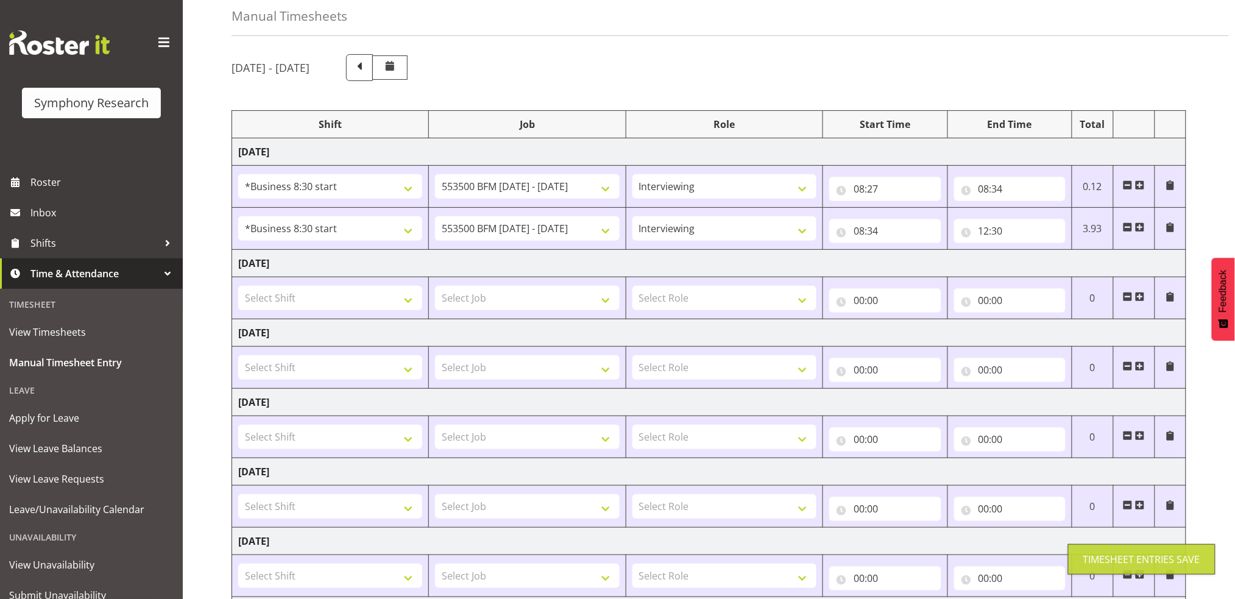
scroll to position [26, 0]
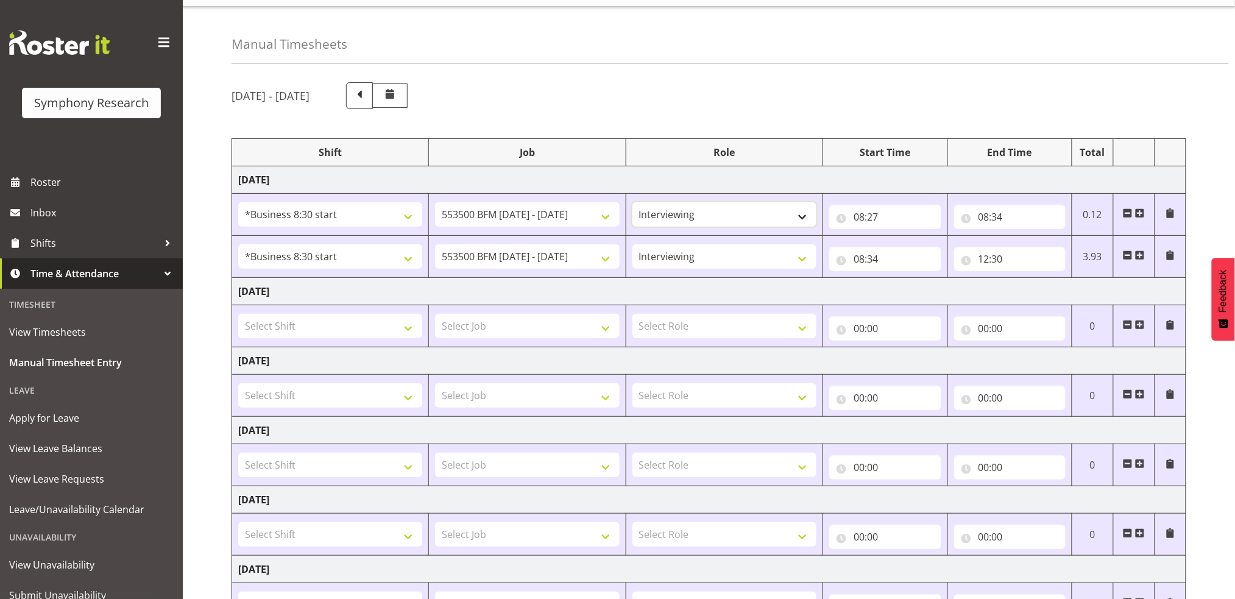
click at [803, 219] on select "Briefing Interviewing" at bounding box center [724, 214] width 184 height 24
select select "297"
click at [632, 202] on select "Briefing Interviewing" at bounding box center [724, 214] width 184 height 24
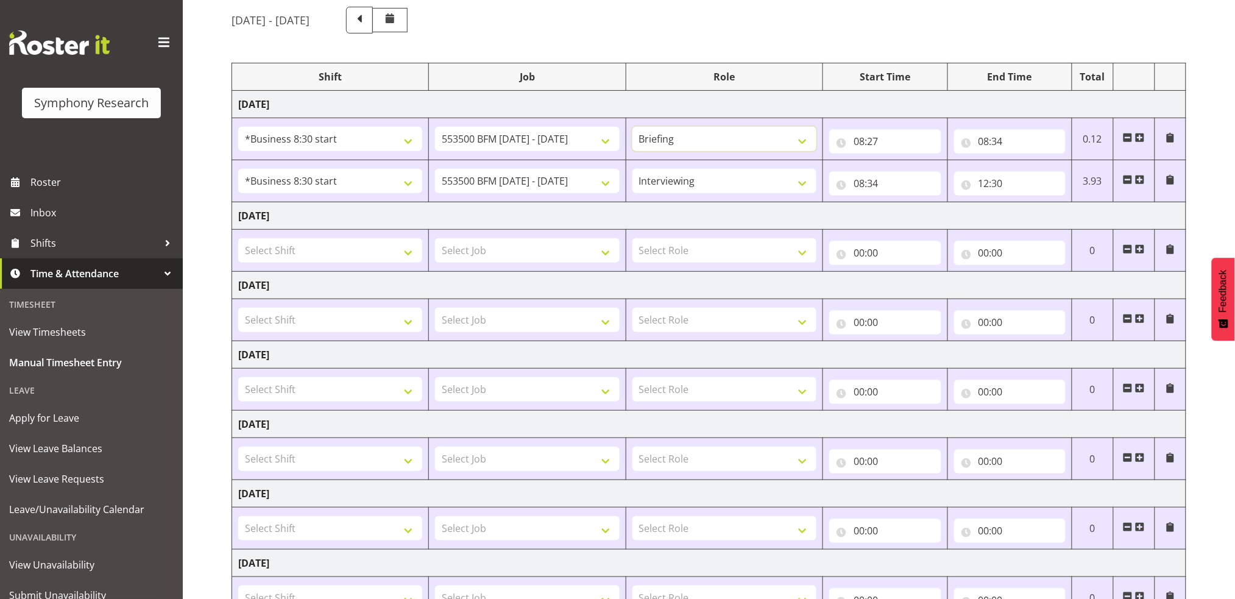
scroll to position [202, 0]
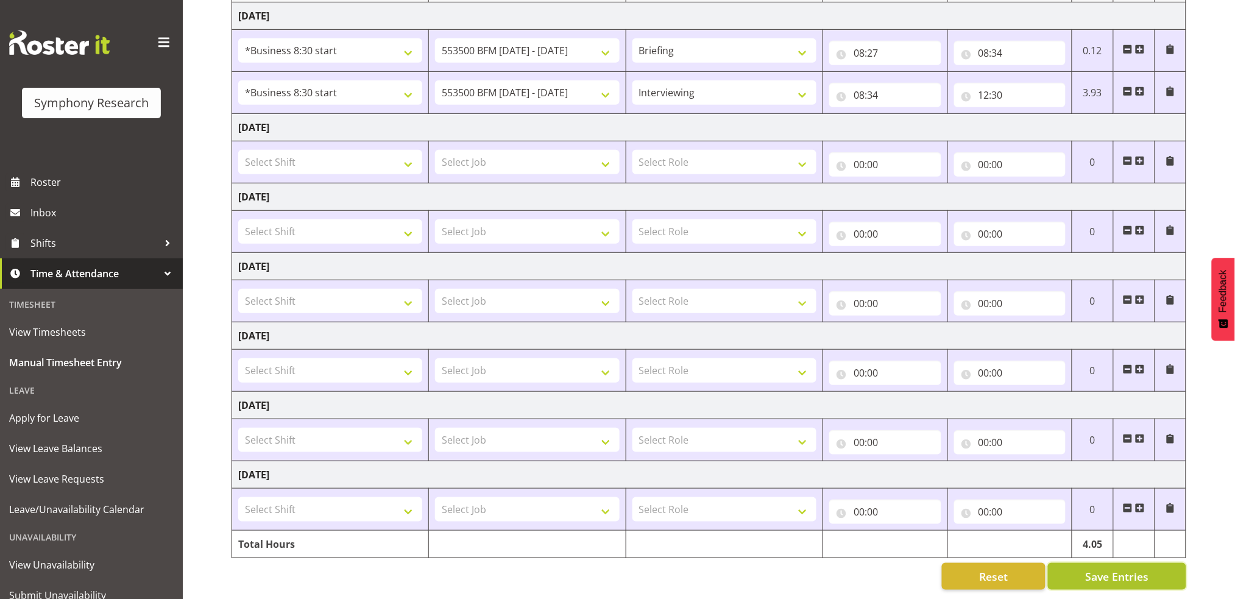
click at [1141, 568] on span "Save Entries" at bounding box center [1116, 576] width 63 height 16
click at [1142, 87] on span at bounding box center [1140, 92] width 10 height 10
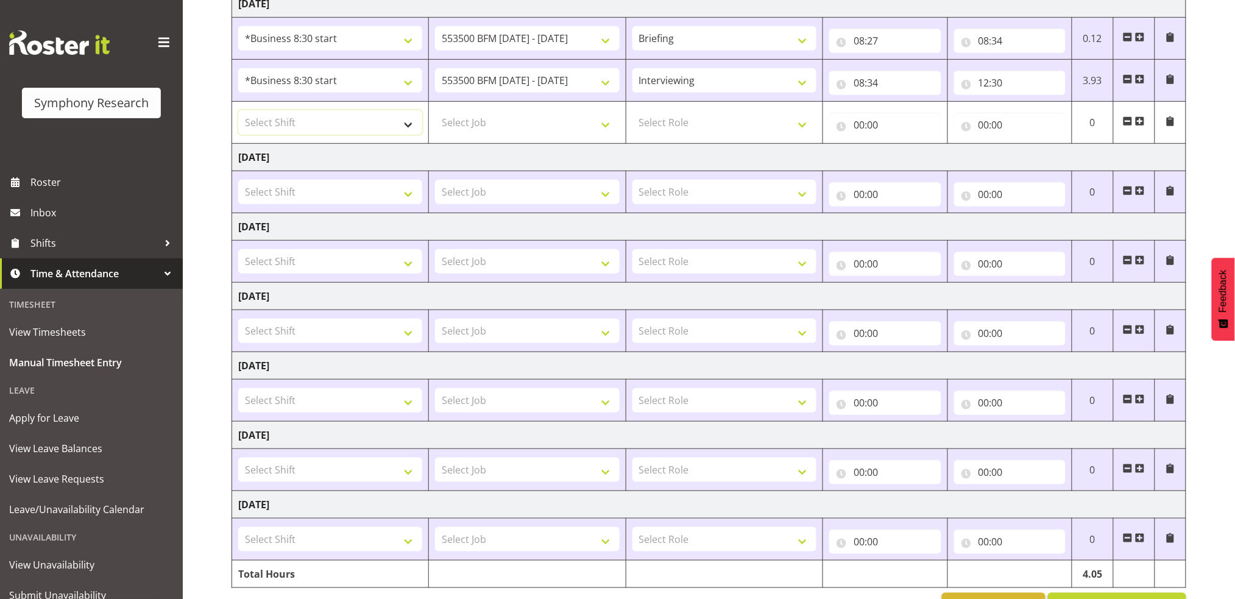
click at [409, 127] on select "Select Shift !!Project Briefing (Job to be assigned) !!Weekend Residential (Ros…" at bounding box center [330, 122] width 184 height 24
select select "1605"
click at [238, 110] on select "Select Shift !!Project Briefing (Job to be assigned) !!Weekend Residential (Ros…" at bounding box center [330, 122] width 184 height 24
click at [605, 125] on select "Select Job 550060 IF Admin 553492 World Poll Aus Wave 2 Main 2025 553493 World …" at bounding box center [527, 122] width 184 height 24
select select "10242"
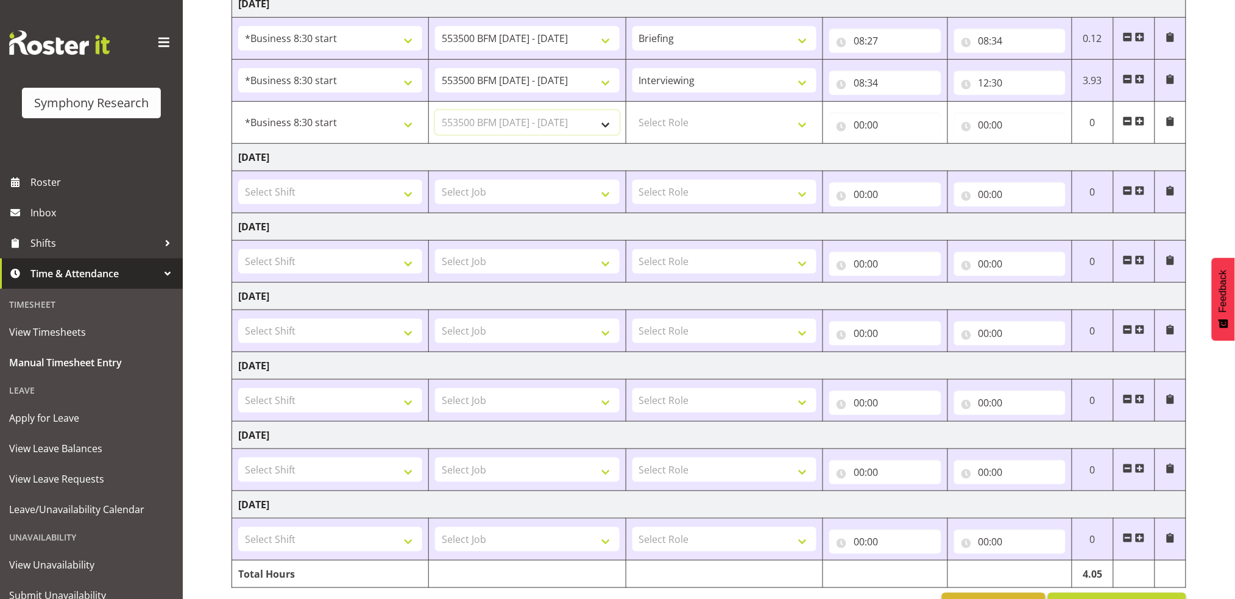
click at [435, 110] on select "Select Job 550060 IF Admin 553492 World Poll Aus Wave 2 Main 2025 553493 World …" at bounding box center [527, 122] width 184 height 24
click at [802, 127] on select "Select Role Briefing Interviewing" at bounding box center [724, 122] width 184 height 24
select select "47"
click at [632, 110] on select "Select Role Briefing Interviewing" at bounding box center [724, 122] width 184 height 24
click at [860, 121] on input "00:00" at bounding box center [884, 125] width 111 height 24
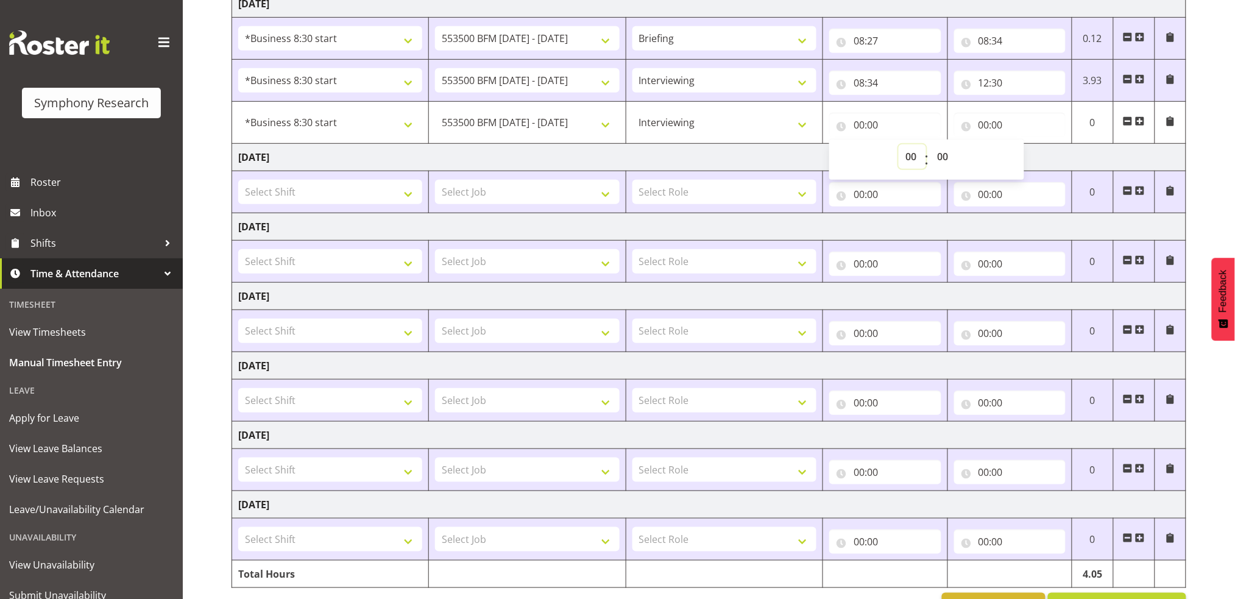
click at [912, 154] on select "00 01 02 03 04 05 06 07 08 09 10 11 12 13 14 15 16 17 18 19 20 21 22 23" at bounding box center [912, 156] width 27 height 24
select select "13"
click at [899, 144] on select "00 01 02 03 04 05 06 07 08 09 10 11 12 13 14 15 16 17 18 19 20 21 22 23" at bounding box center [912, 156] width 27 height 24
type input "13:00"
drag, startPoint x: 982, startPoint y: 123, endPoint x: 1008, endPoint y: 138, distance: 29.5
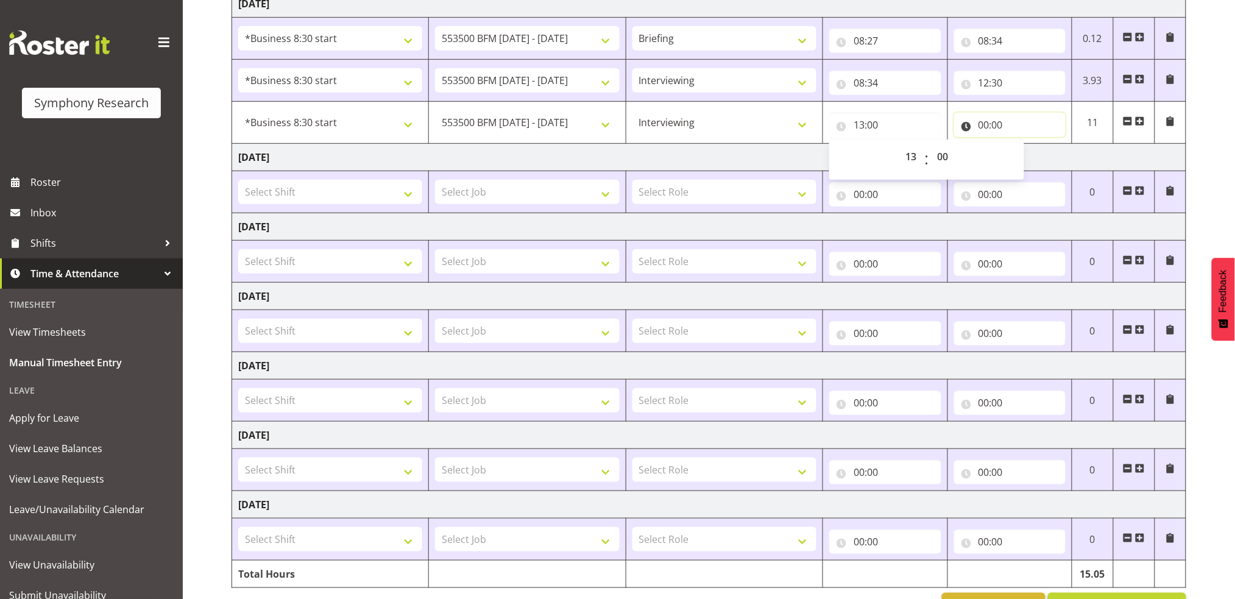
click at [983, 123] on input "00:00" at bounding box center [1009, 125] width 111 height 24
click at [1036, 155] on select "00 01 02 03 04 05 06 07 08 09 10 11 12 13 14 15 16 17 18 19 20 21 22 23" at bounding box center [1037, 156] width 27 height 24
select select "16"
click at [1024, 144] on select "00 01 02 03 04 05 06 07 08 09 10 11 12 13 14 15 16 17 18 19 20 21 22 23" at bounding box center [1037, 156] width 27 height 24
type input "16:00"
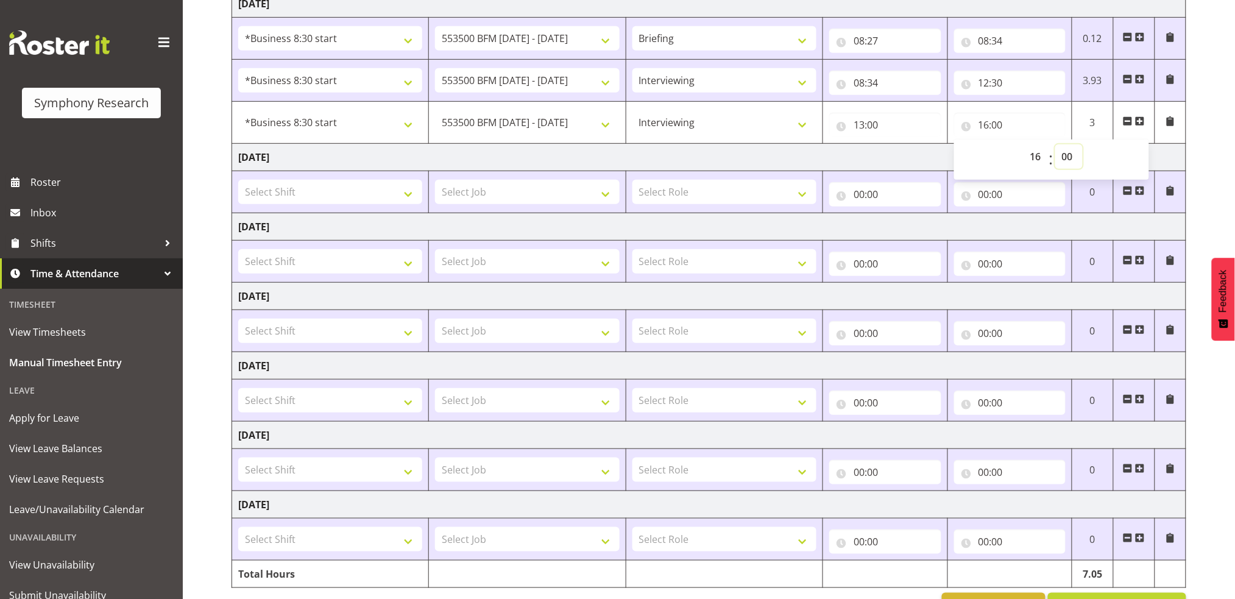
click at [1069, 155] on select "00 01 02 03 04 05 06 07 08 09 10 11 12 13 14 15 16 17 18 19 20 21 22 23 24 25 2…" at bounding box center [1068, 156] width 27 height 24
select select "30"
click at [1055, 144] on select "00 01 02 03 04 05 06 07 08 09 10 11 12 13 14 15 16 17 18 19 20 21 22 23 24 25 2…" at bounding box center [1068, 156] width 27 height 24
type input "16:30"
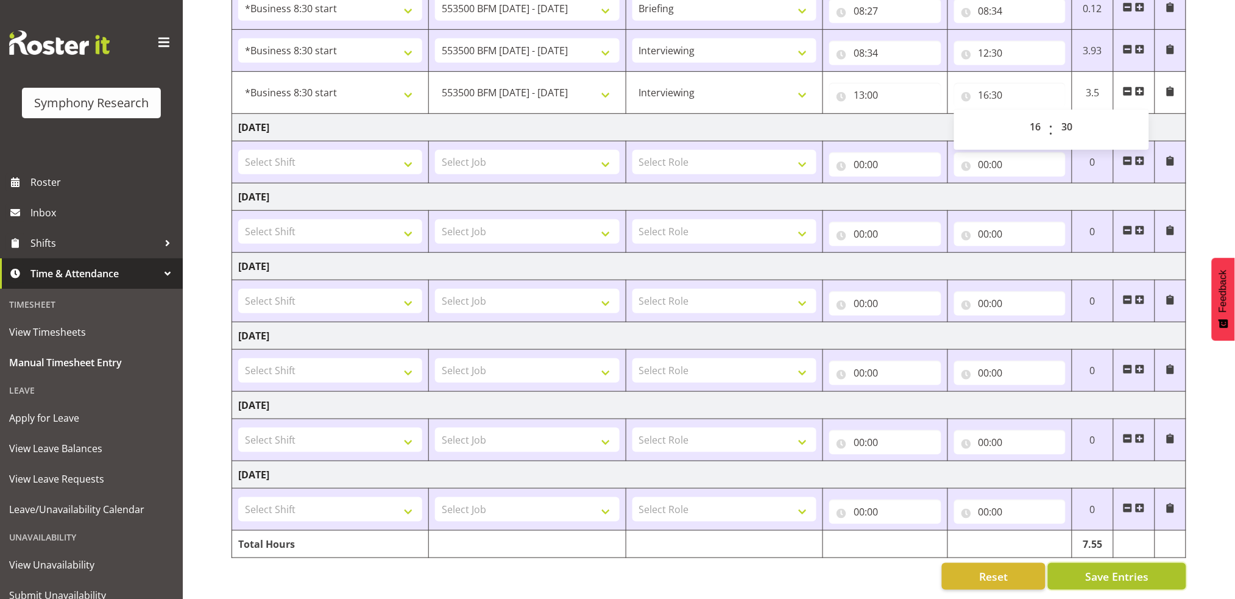
click at [1139, 568] on span "Save Entries" at bounding box center [1116, 576] width 63 height 16
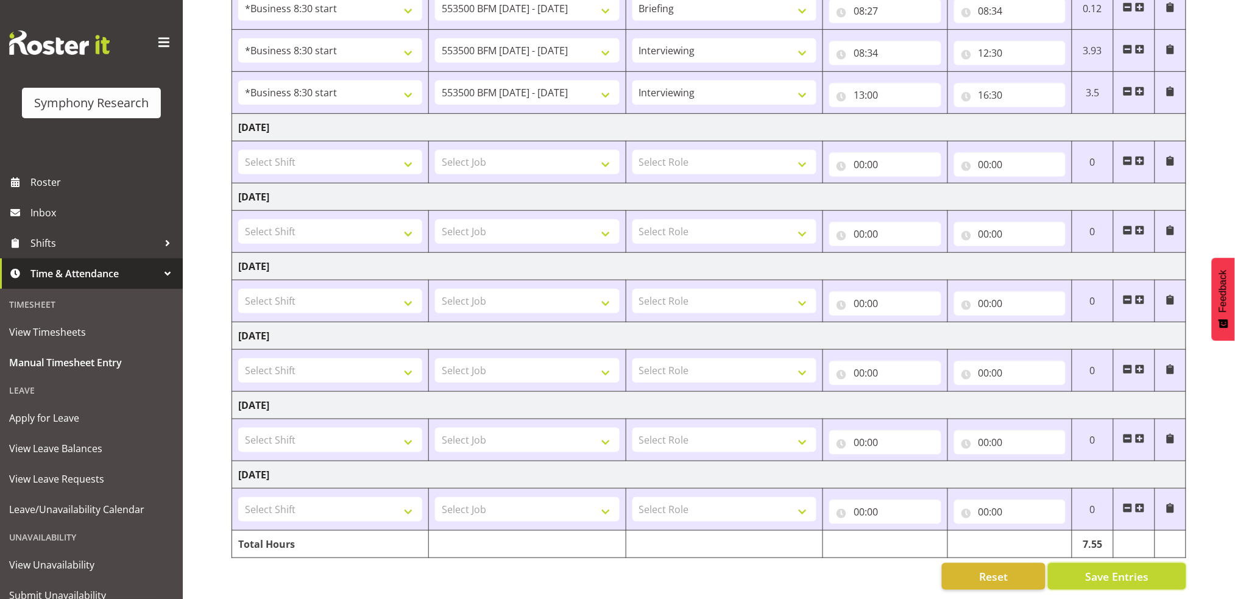
scroll to position [0, 0]
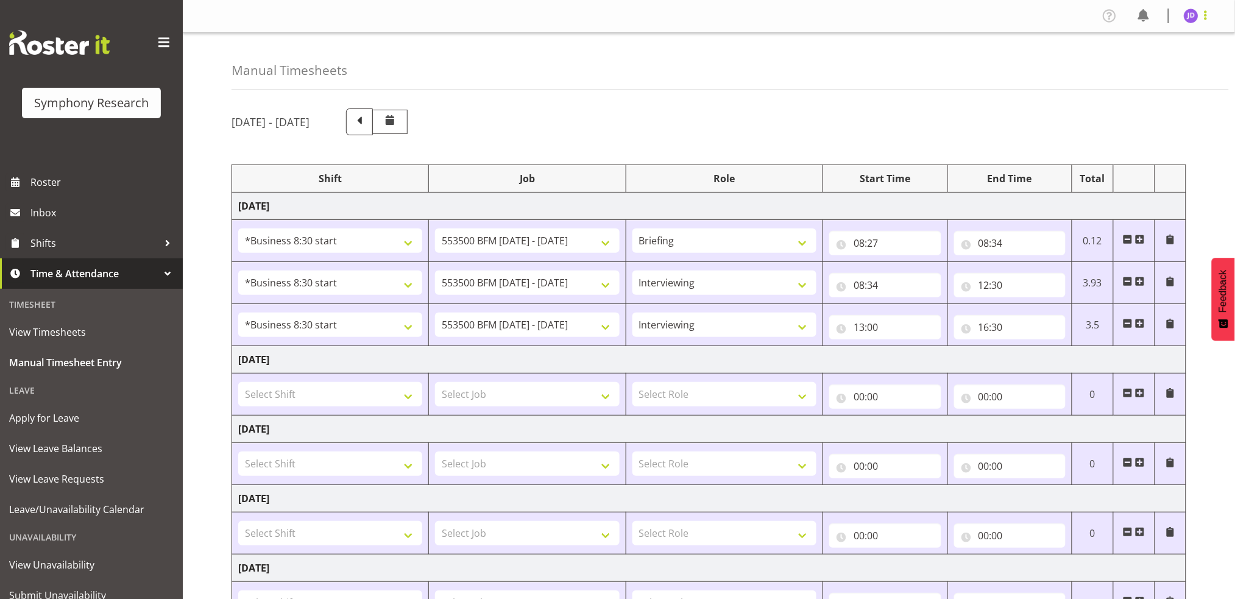
click at [1206, 19] on span at bounding box center [1205, 15] width 15 height 15
click at [1144, 63] on link "Log Out" at bounding box center [1154, 64] width 117 height 22
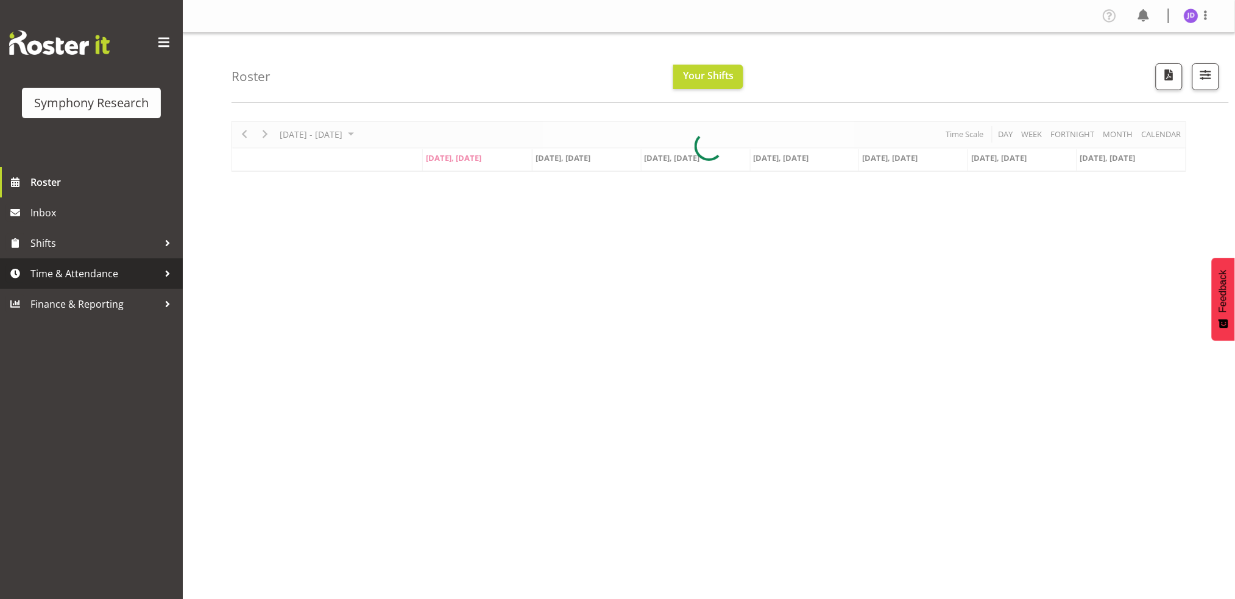
click at [66, 271] on span "Time & Attendance" at bounding box center [94, 273] width 128 height 18
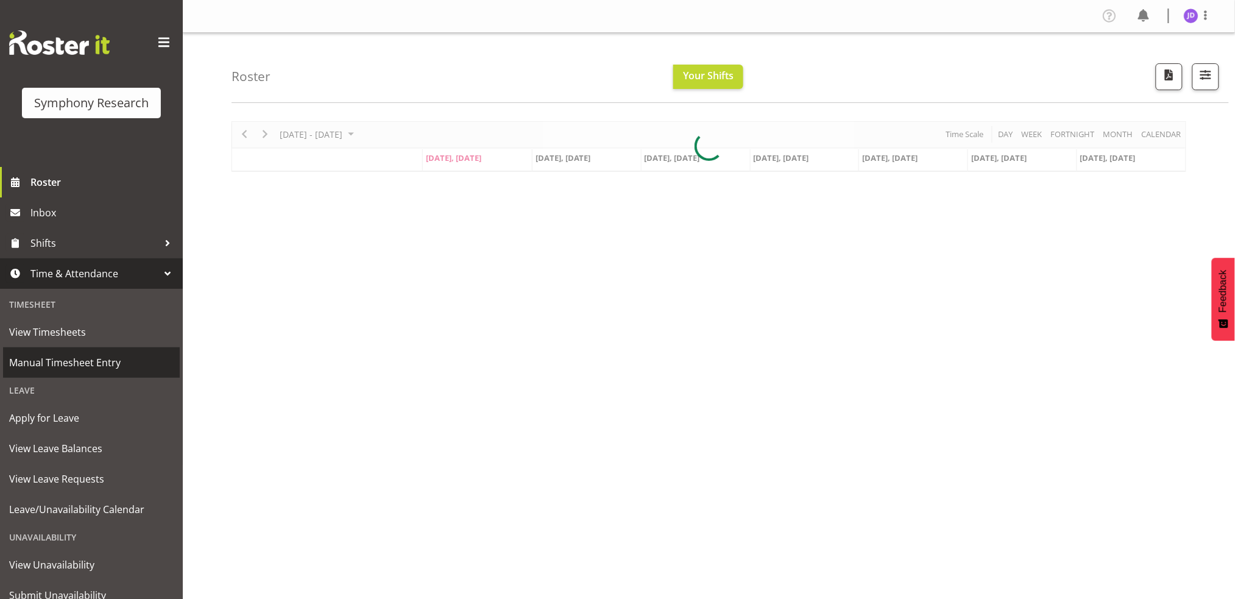
click at [78, 359] on span "Manual Timesheet Entry" at bounding box center [91, 362] width 165 height 18
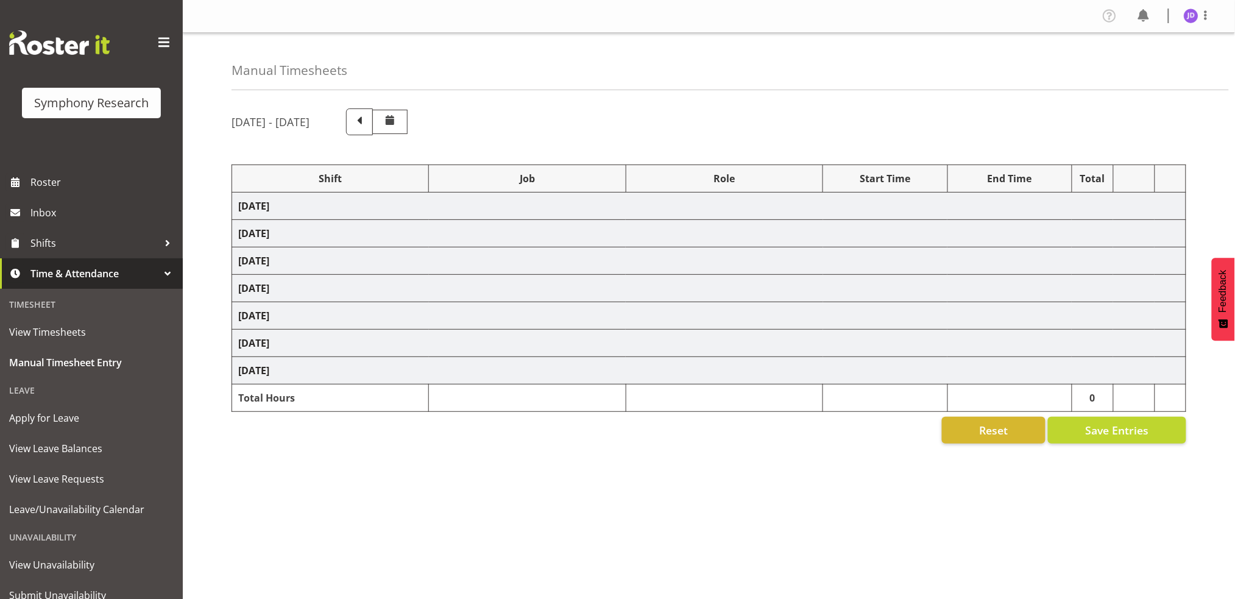
select select "1605"
select select "10242"
select select "1605"
select select "10242"
select select "47"
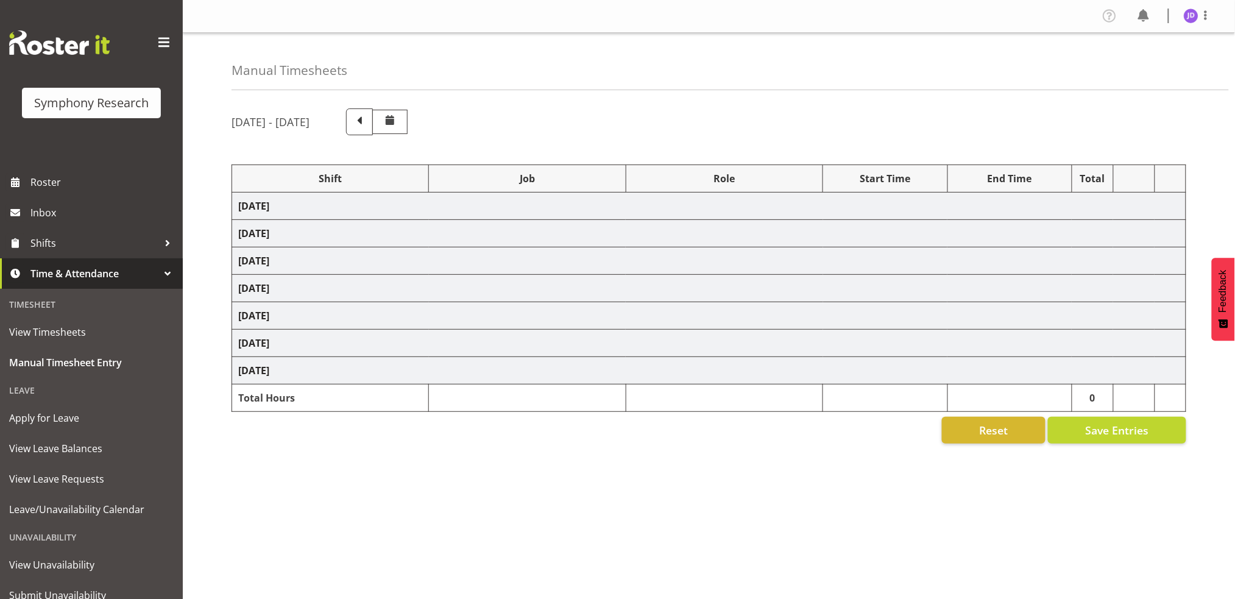
select select "1605"
select select "10242"
select select "47"
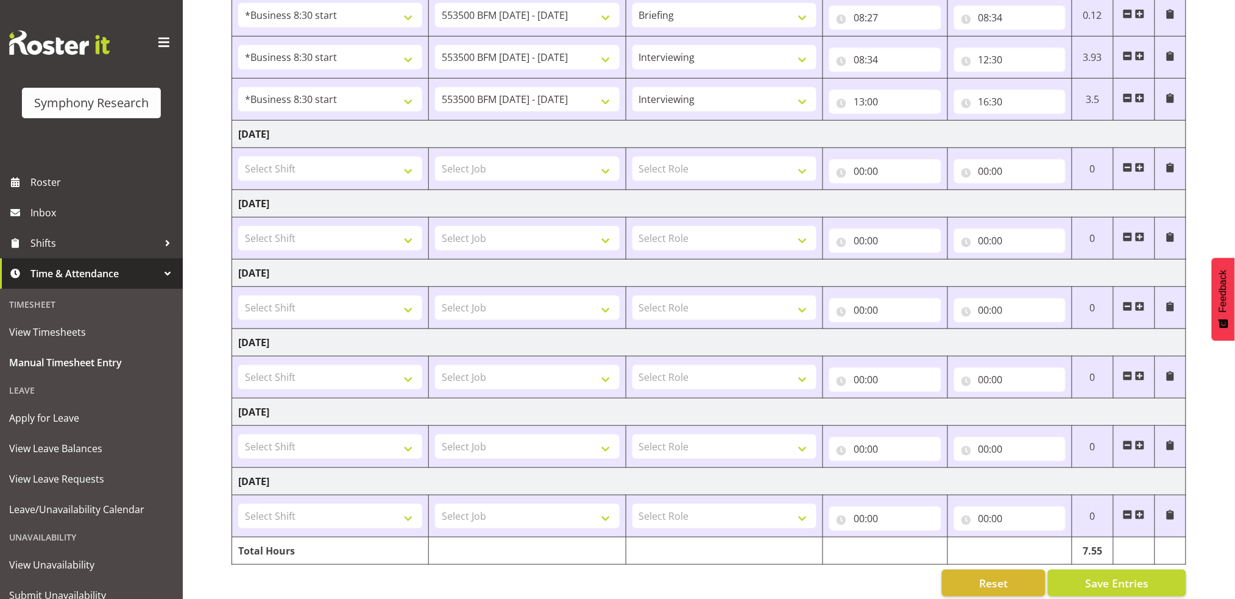
scroll to position [245, 0]
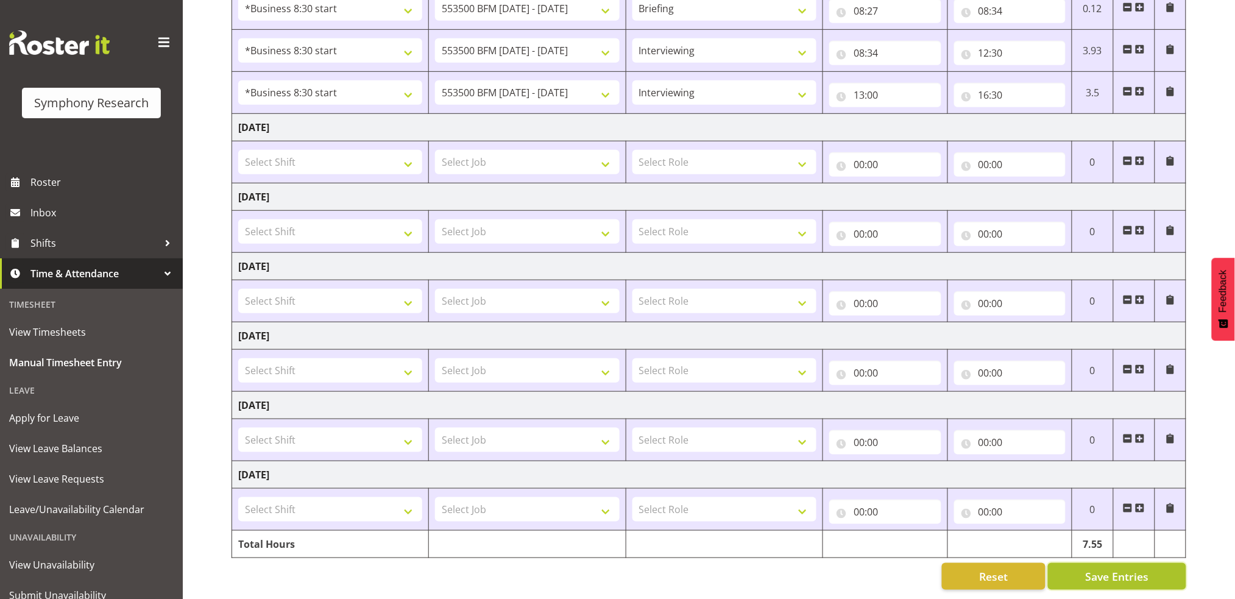
click at [1130, 568] on span "Save Entries" at bounding box center [1116, 576] width 63 height 16
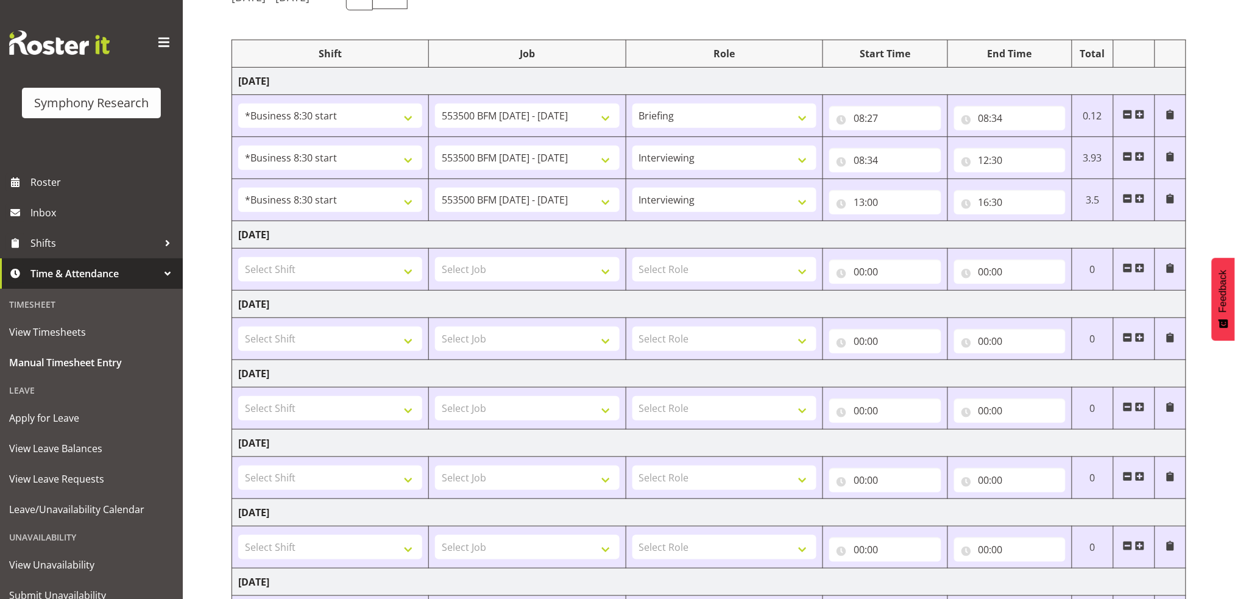
scroll to position [0, 0]
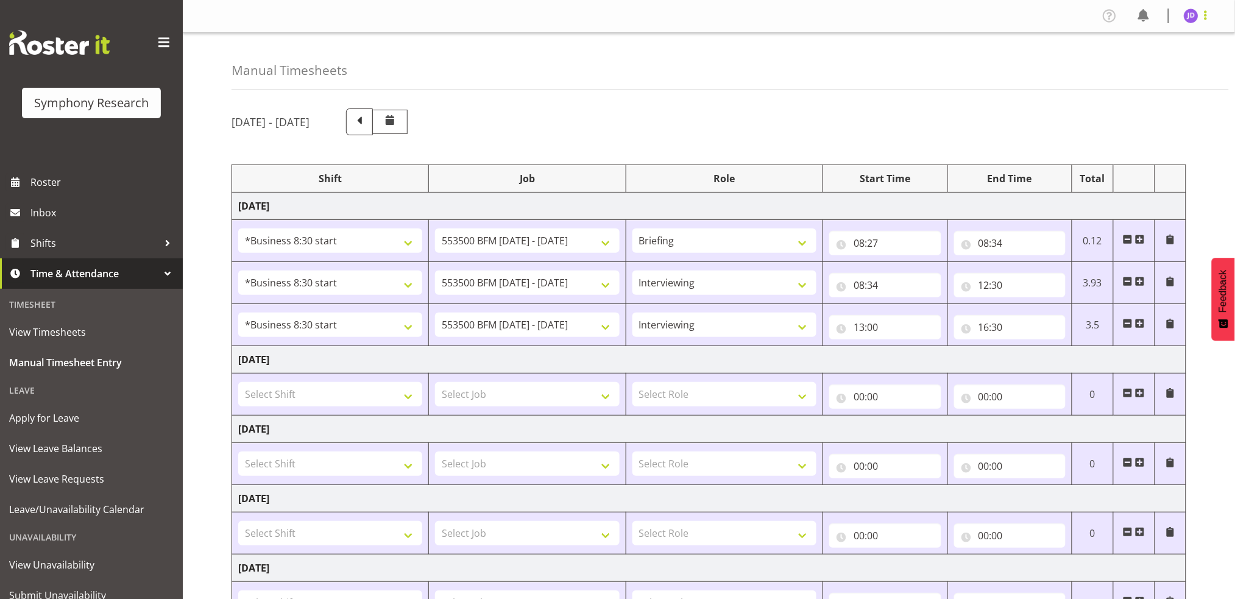
click at [1205, 19] on span at bounding box center [1205, 15] width 15 height 15
click at [1133, 67] on link "Log Out" at bounding box center [1154, 64] width 117 height 22
